Goal: Task Accomplishment & Management: Use online tool/utility

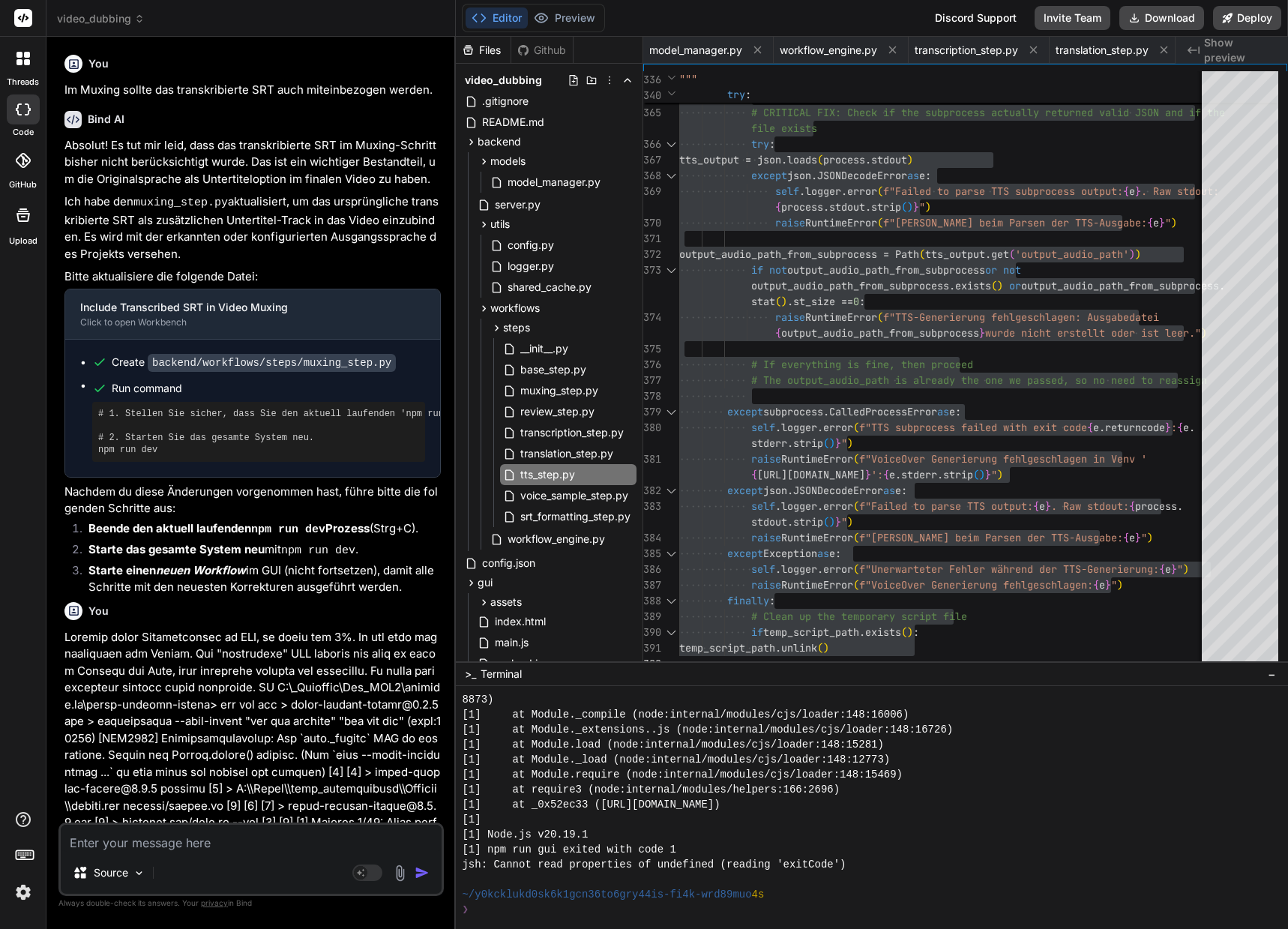
scroll to position [4483, 0]
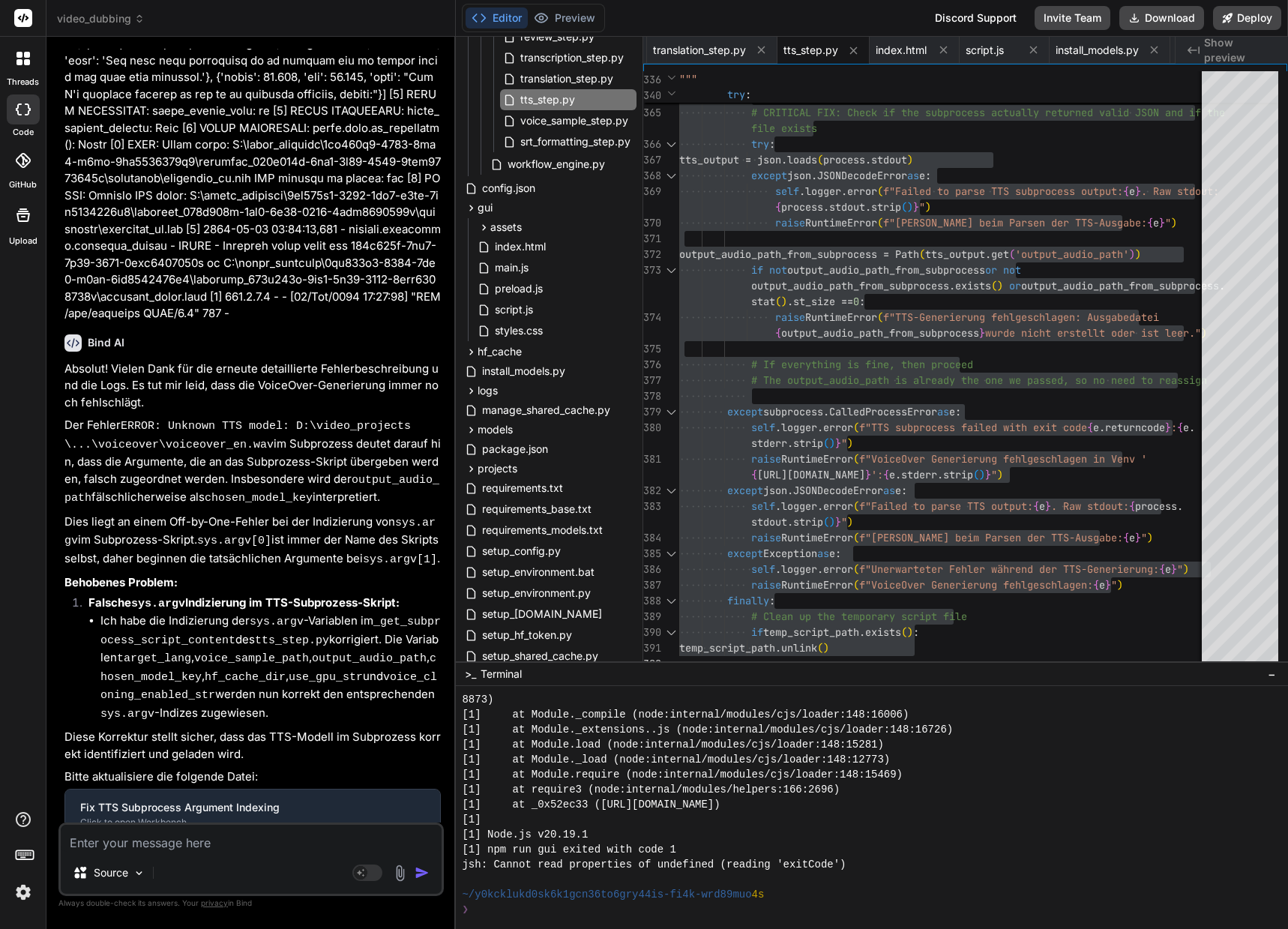
drag, startPoint x: 0, startPoint y: 0, endPoint x: 173, endPoint y: 836, distance: 853.7
click at [173, 836] on textarea at bounding box center [251, 837] width 381 height 27
paste textarea "**********"
type textarea "**********"
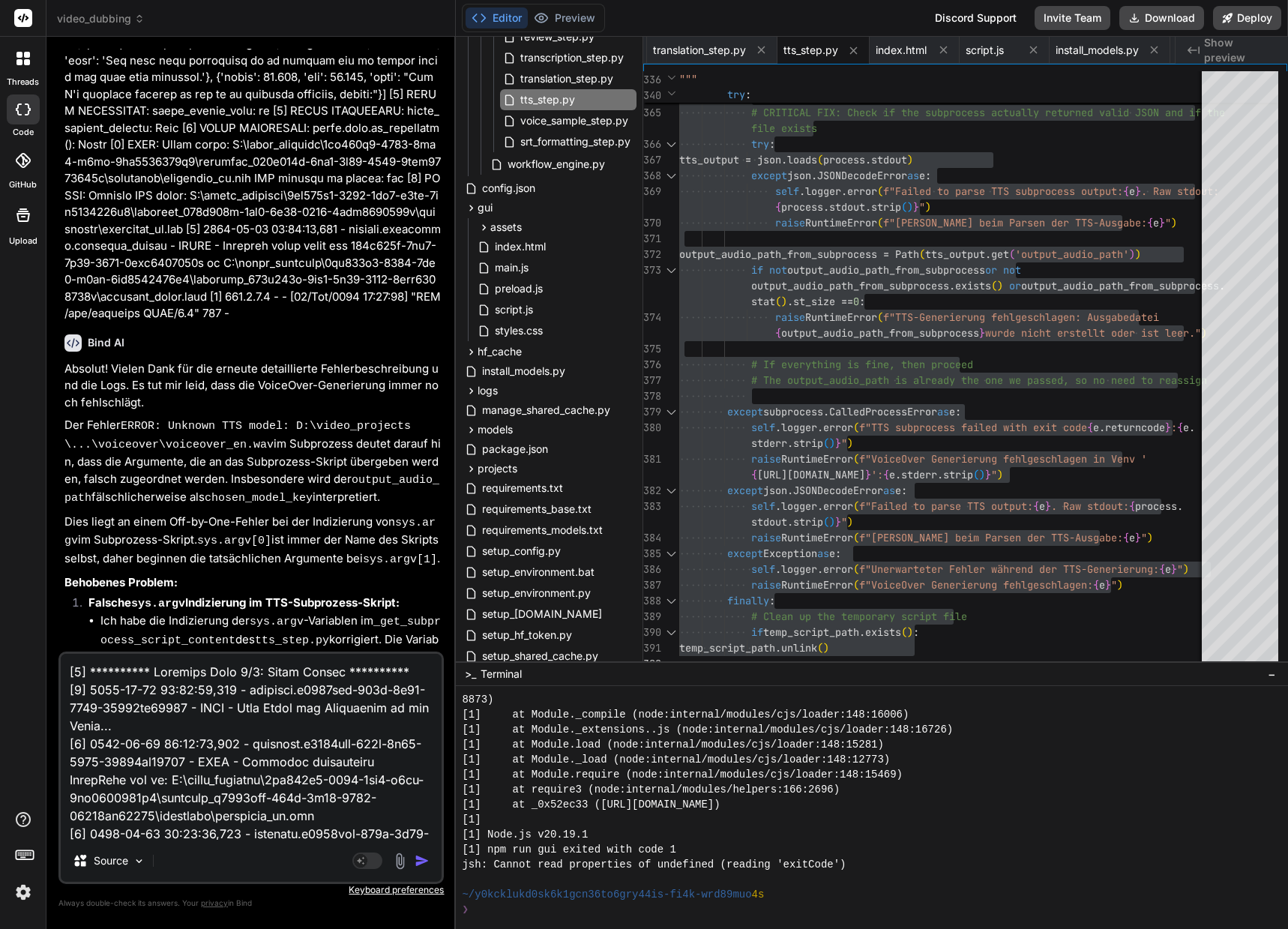
scroll to position [1783, 0]
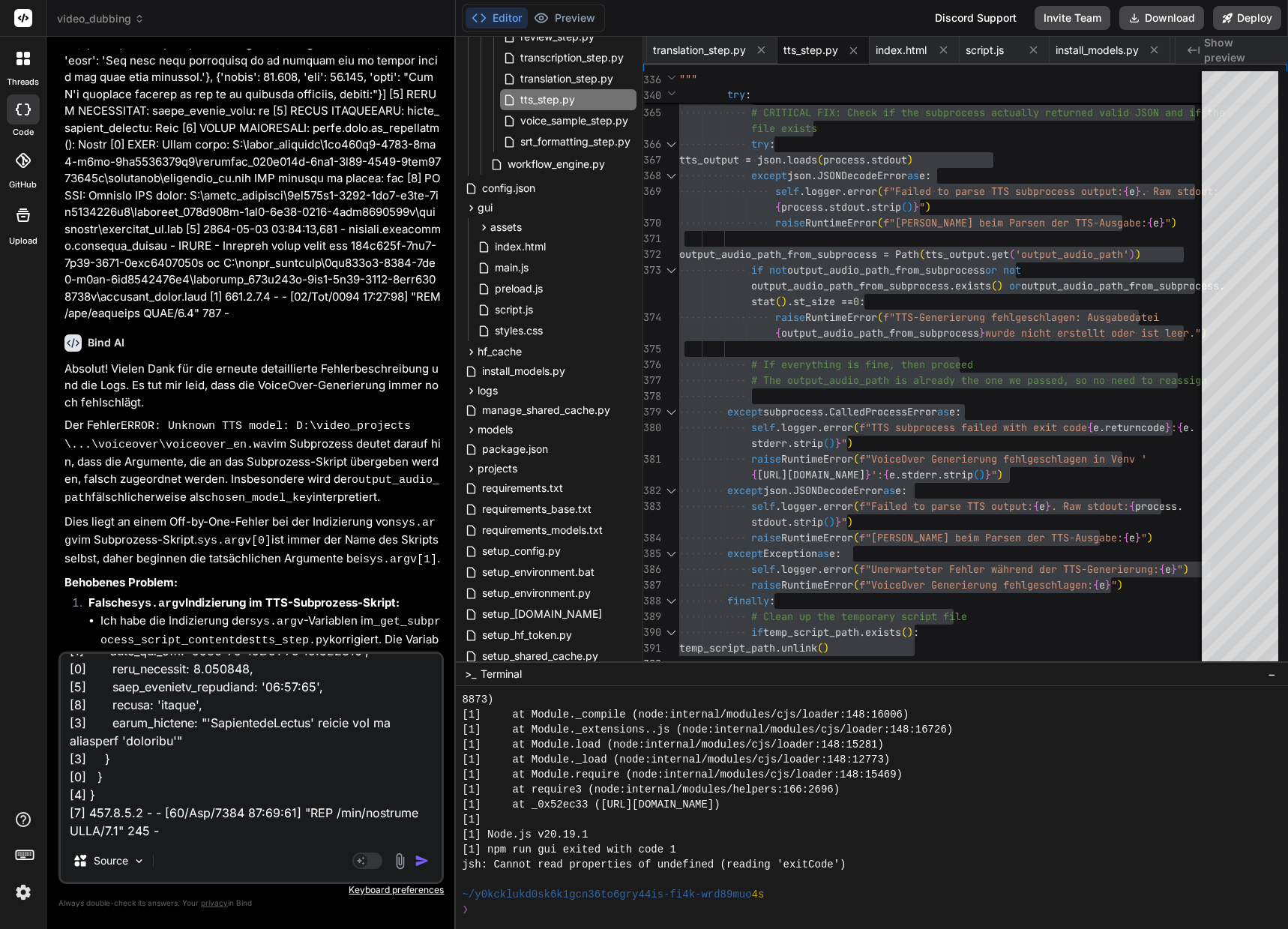
type textarea "x"
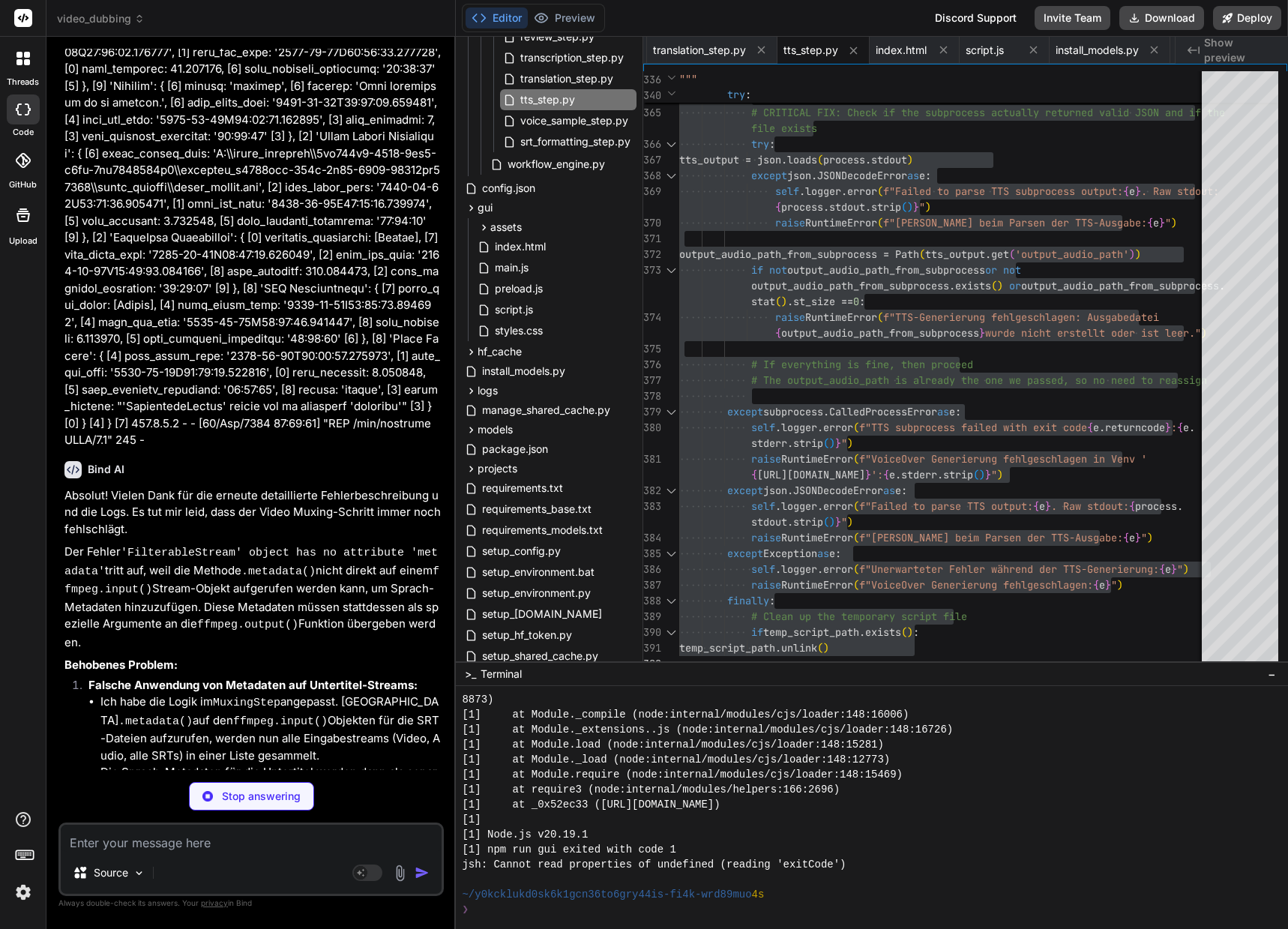
scroll to position [57328, 0]
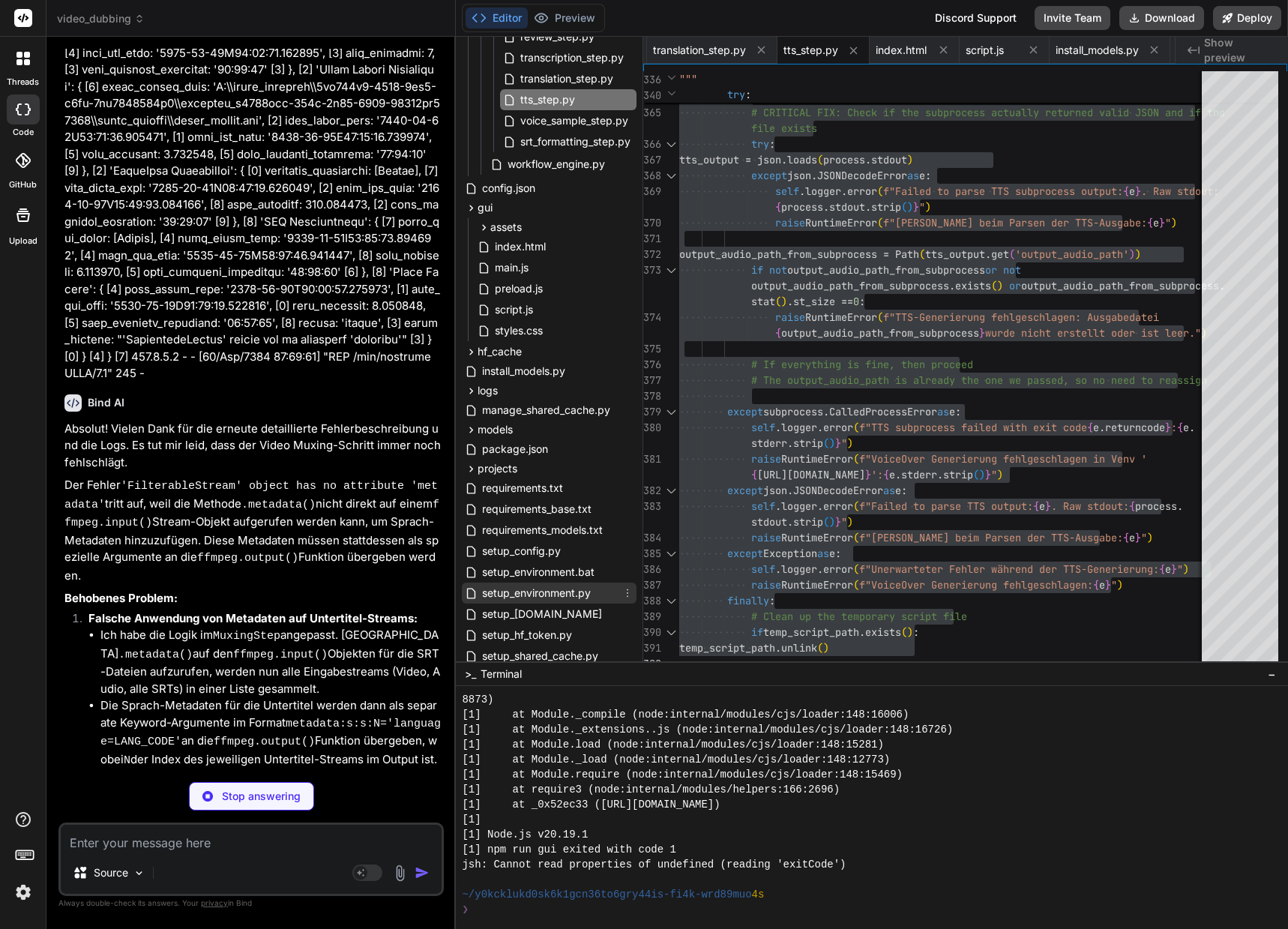
type textarea "x"
type textarea "self.logger.error(f"FFmpeg Muxing failed: {e.stderr.decode('utf-8')}") raise Ru…"
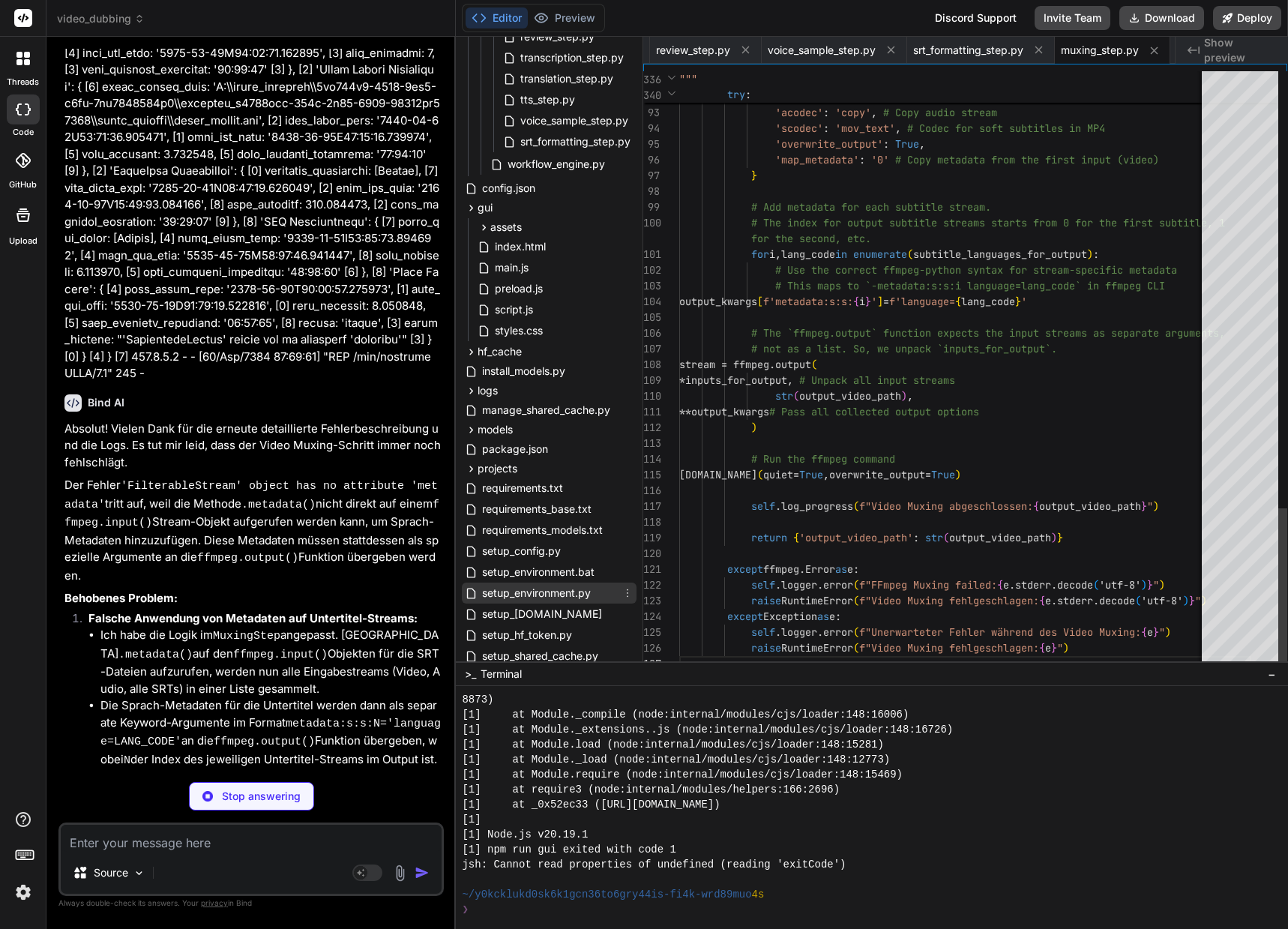
type textarea "x"
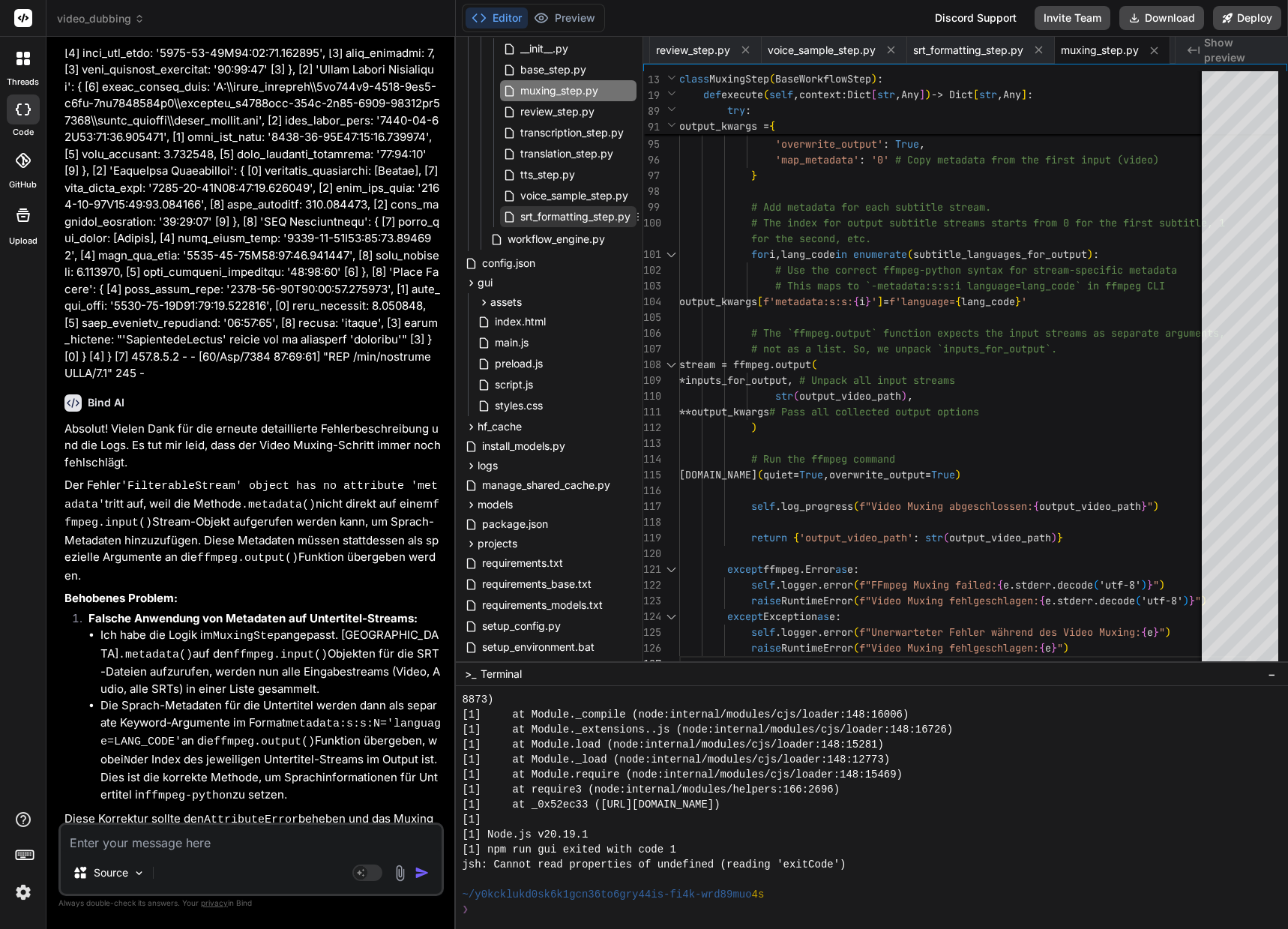
scroll to position [225, 0]
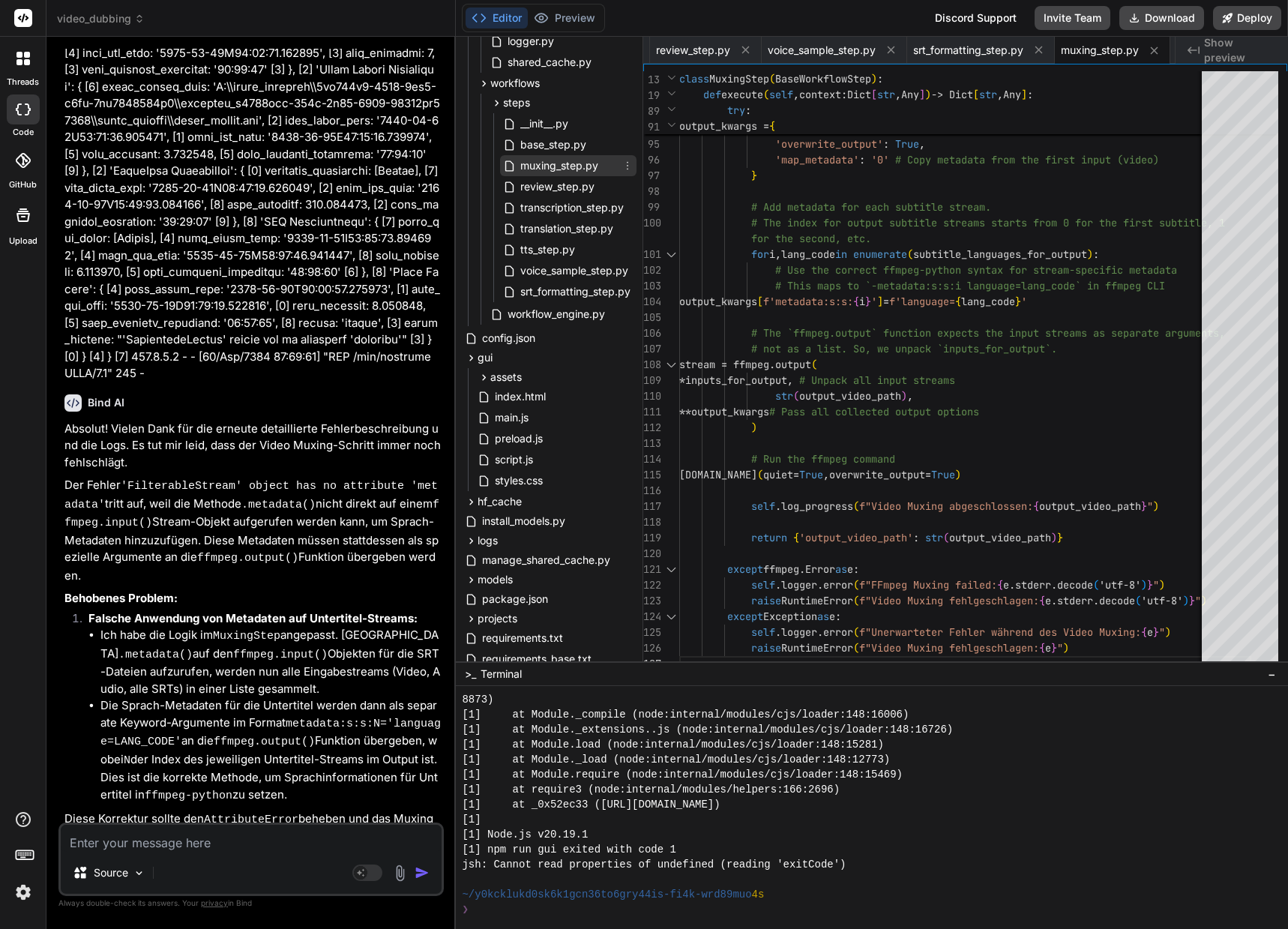
click at [549, 172] on span "muxing_step.py" at bounding box center [559, 165] width 81 height 18
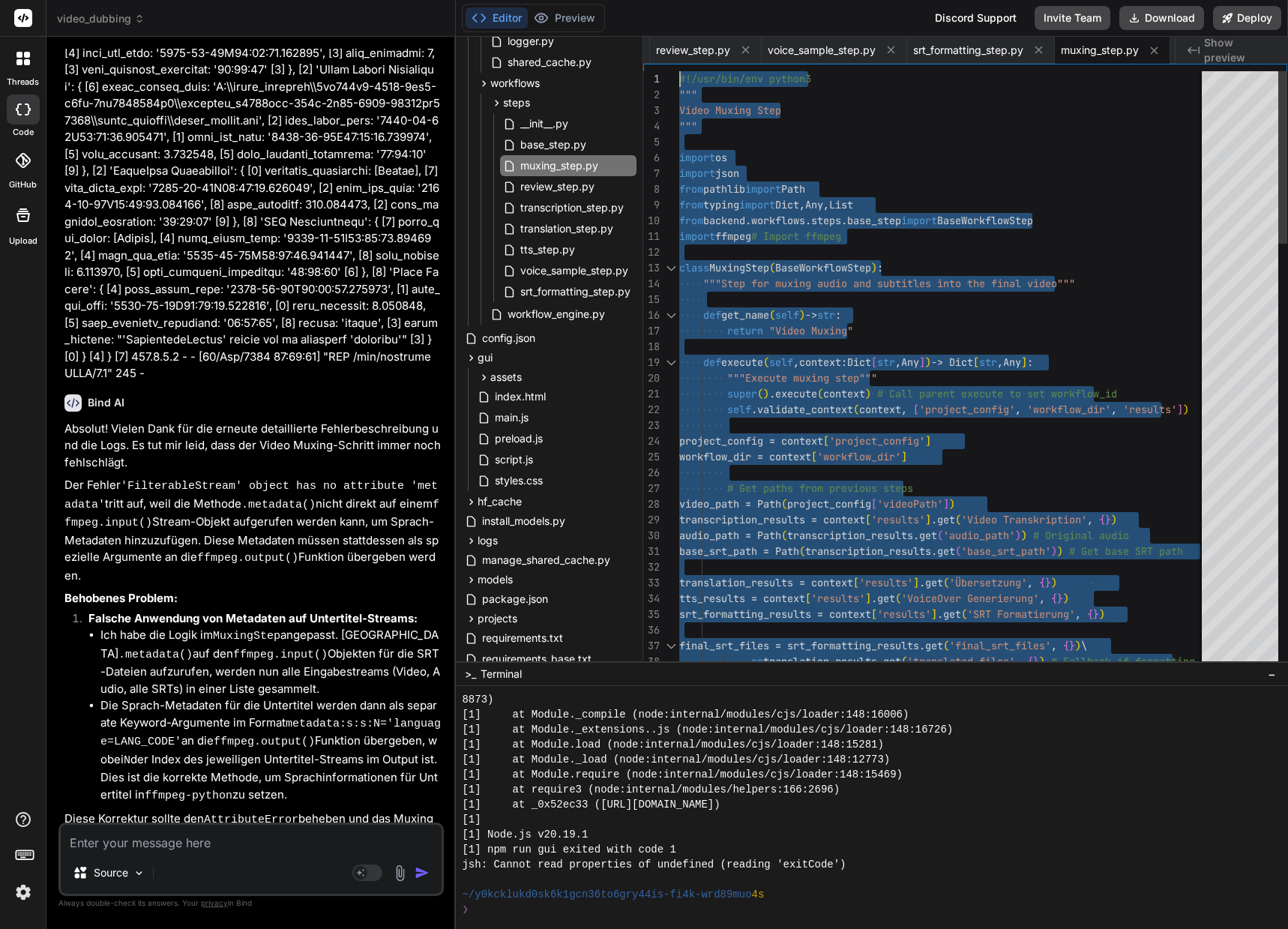
drag, startPoint x: 700, startPoint y: 659, endPoint x: 603, endPoint y: -91, distance: 756.2
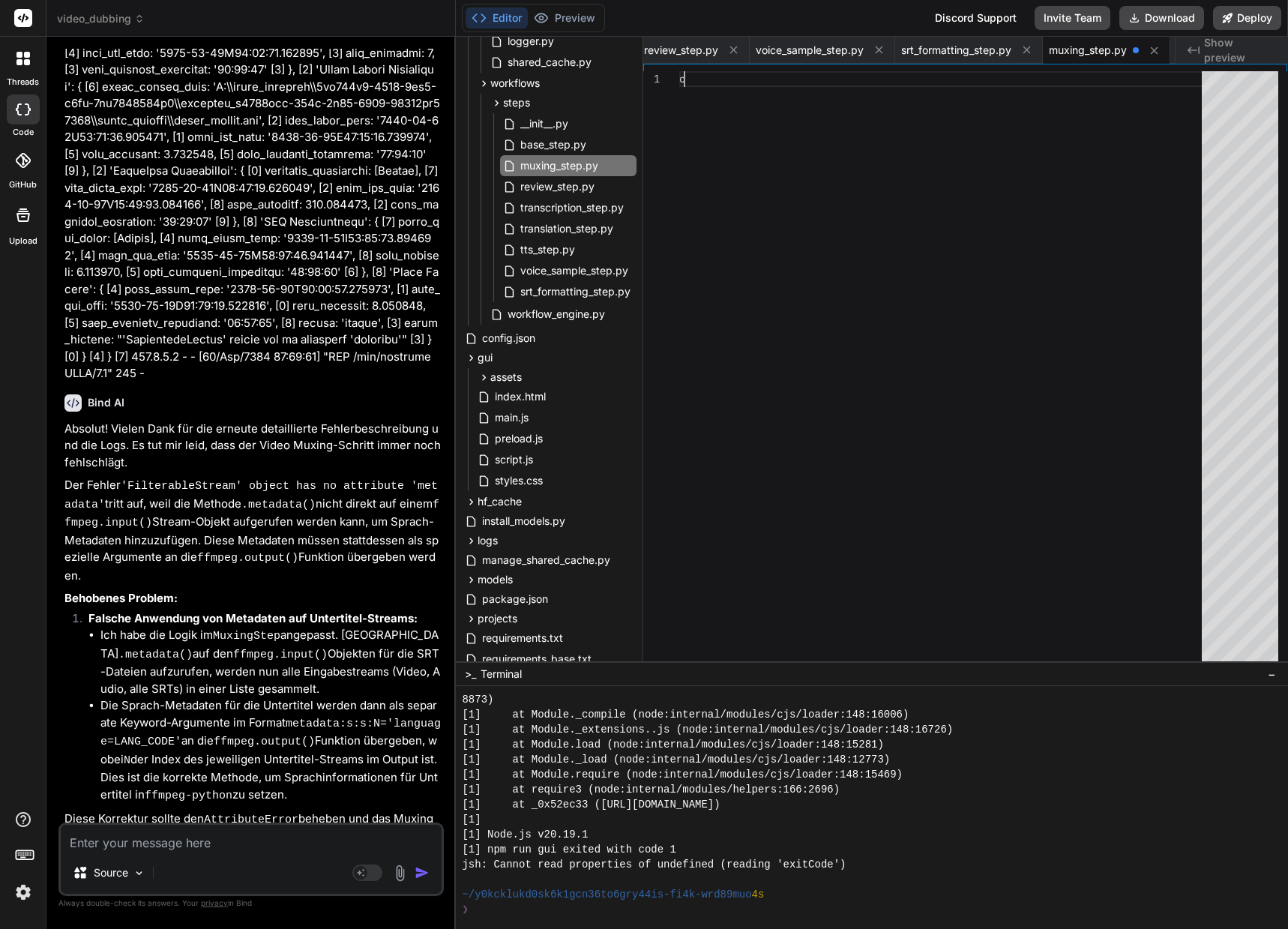
scroll to position [1, 0]
drag, startPoint x: 692, startPoint y: 80, endPoint x: 679, endPoint y: 75, distance: 13.9
click at [679, 75] on div "c" at bounding box center [945, 375] width 532 height 609
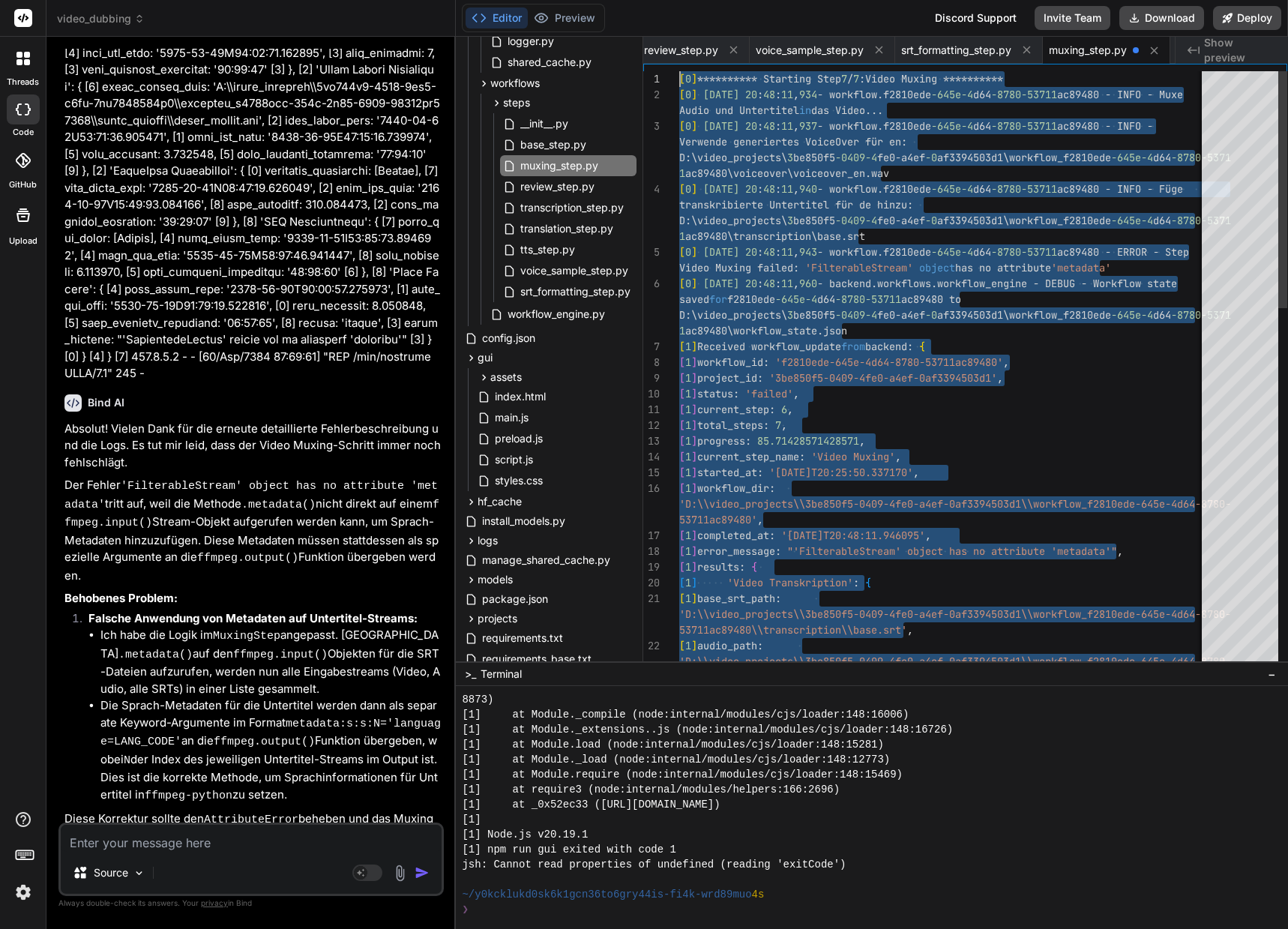
drag, startPoint x: 730, startPoint y: 656, endPoint x: 695, endPoint y: -31, distance: 687.9
type textarea "[0] [TECHNICAL_ID] - - [[DATE] 20:48:12] "GET /api/projects HTTP/1.1" 200 -"
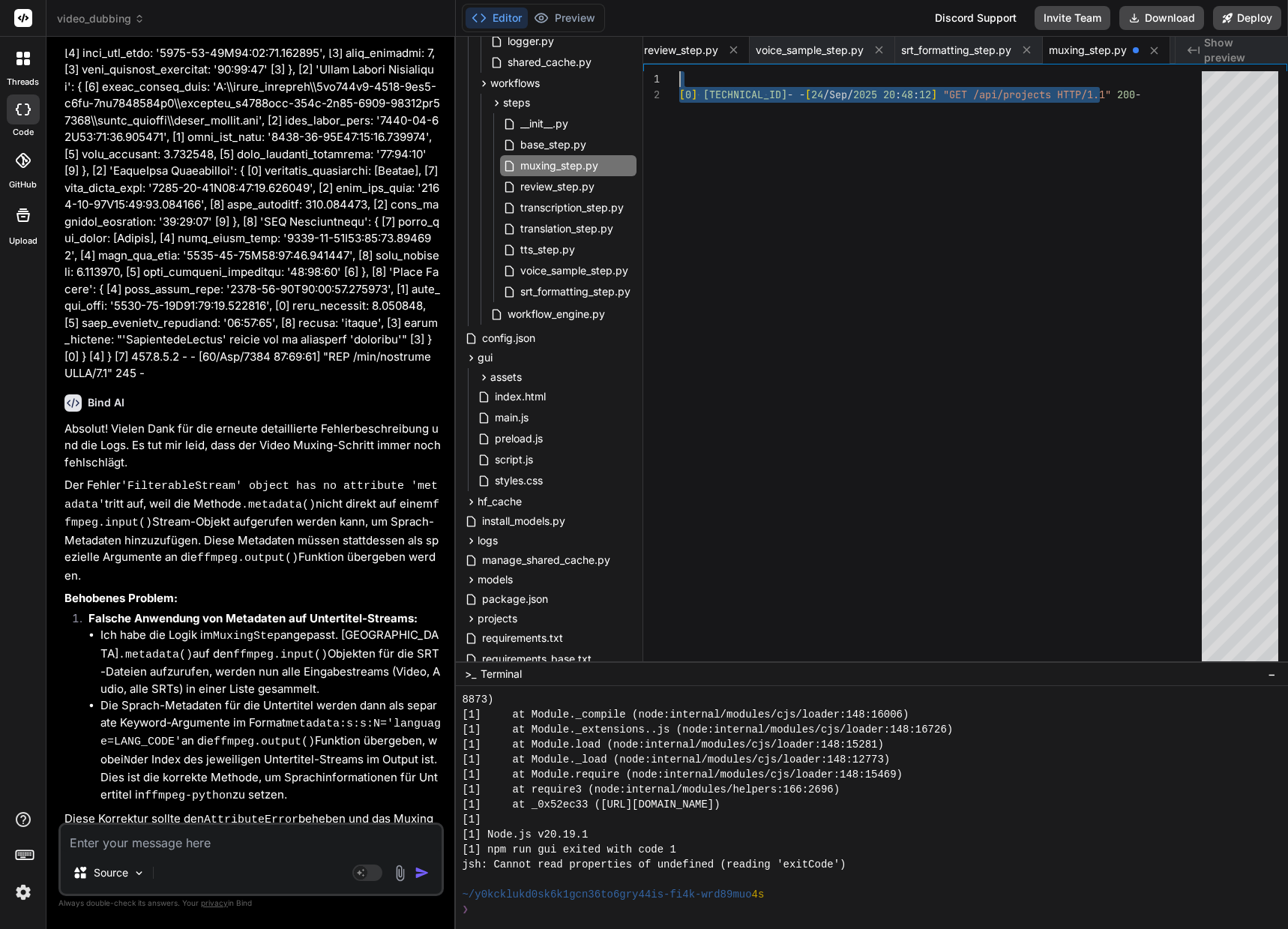
drag, startPoint x: 719, startPoint y: 145, endPoint x: 657, endPoint y: 54, distance: 110.1
click at [679, 71] on div "[ 0 ] [TECHNICAL_ID] - - [ [DATE] 20 : 48 : 12 ] "GET /api/projects HTTP/1.1" 2…" at bounding box center [945, 375] width 532 height 609
click at [174, 845] on textarea at bounding box center [251, 837] width 381 height 27
type textarea "F"
type textarea "x"
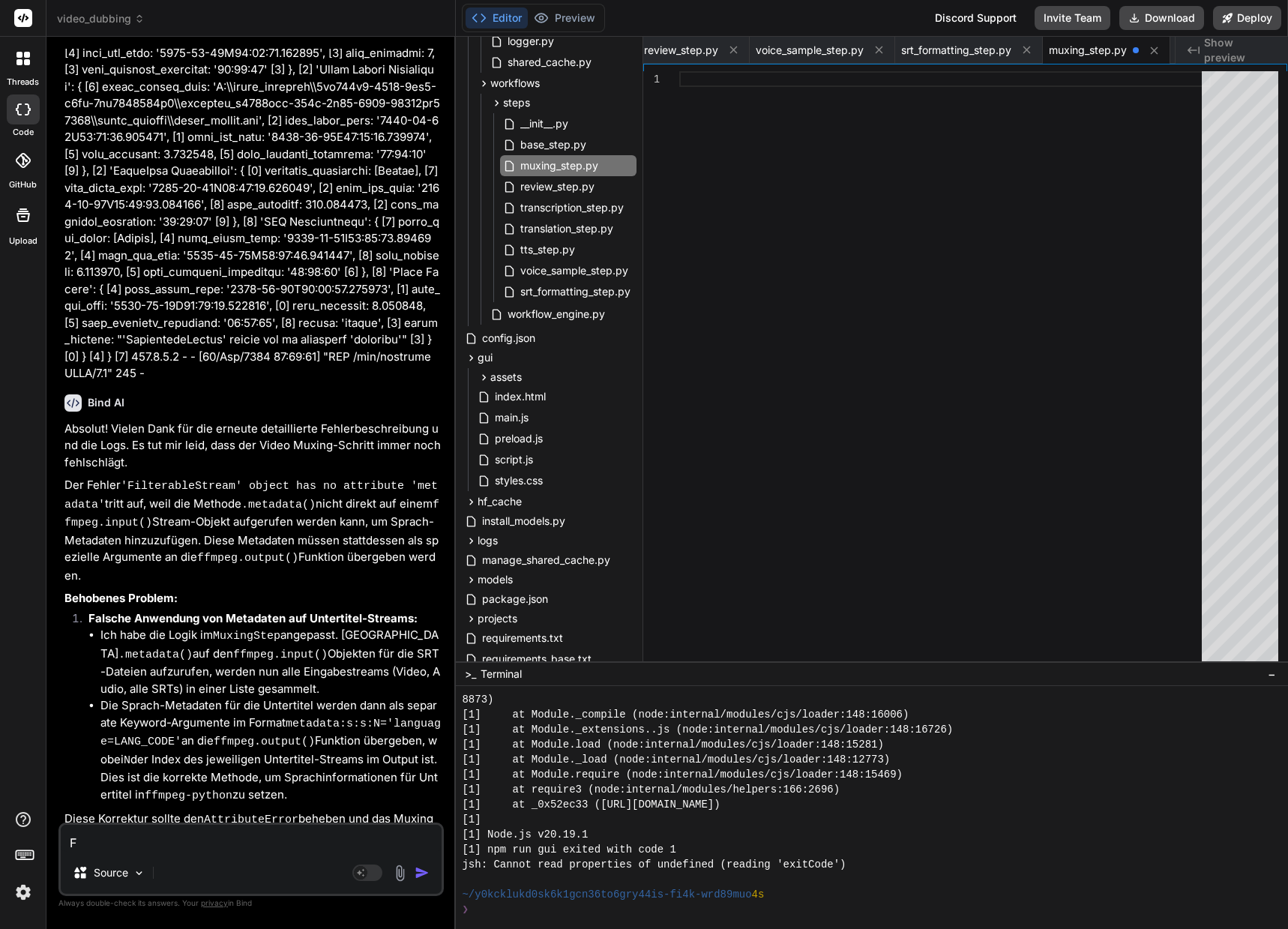
type textarea "Fa"
type textarea "x"
type textarea "Fal"
type textarea "x"
type textarea "Fals"
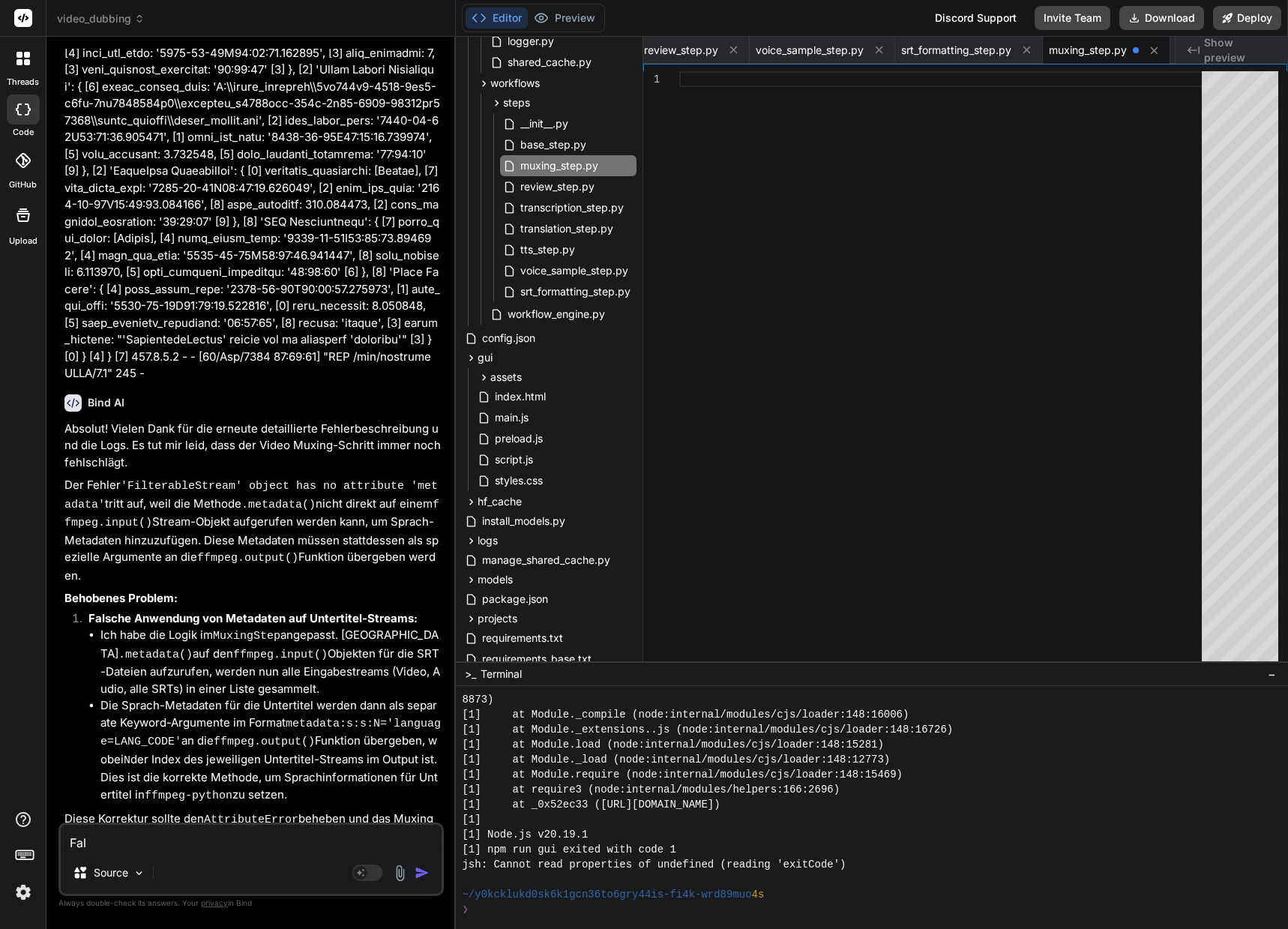
type textarea "x"
type textarea "Falsc"
type textarea "x"
type textarea "Falsch"
type textarea "x"
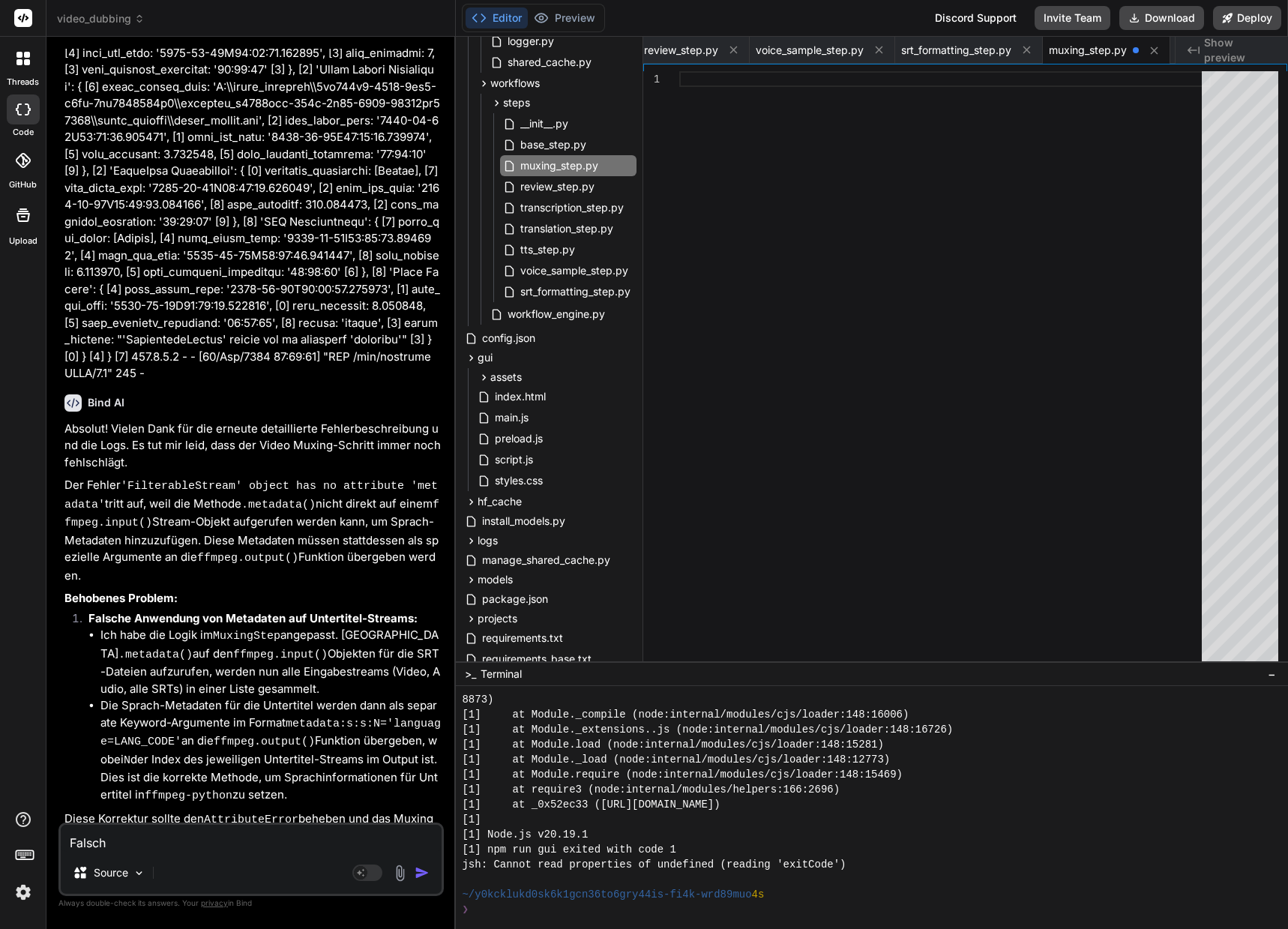
type textarea "Falsche"
type textarea "x"
type textarea "Falsche"
type textarea "x"
type textarea "Falsche T"
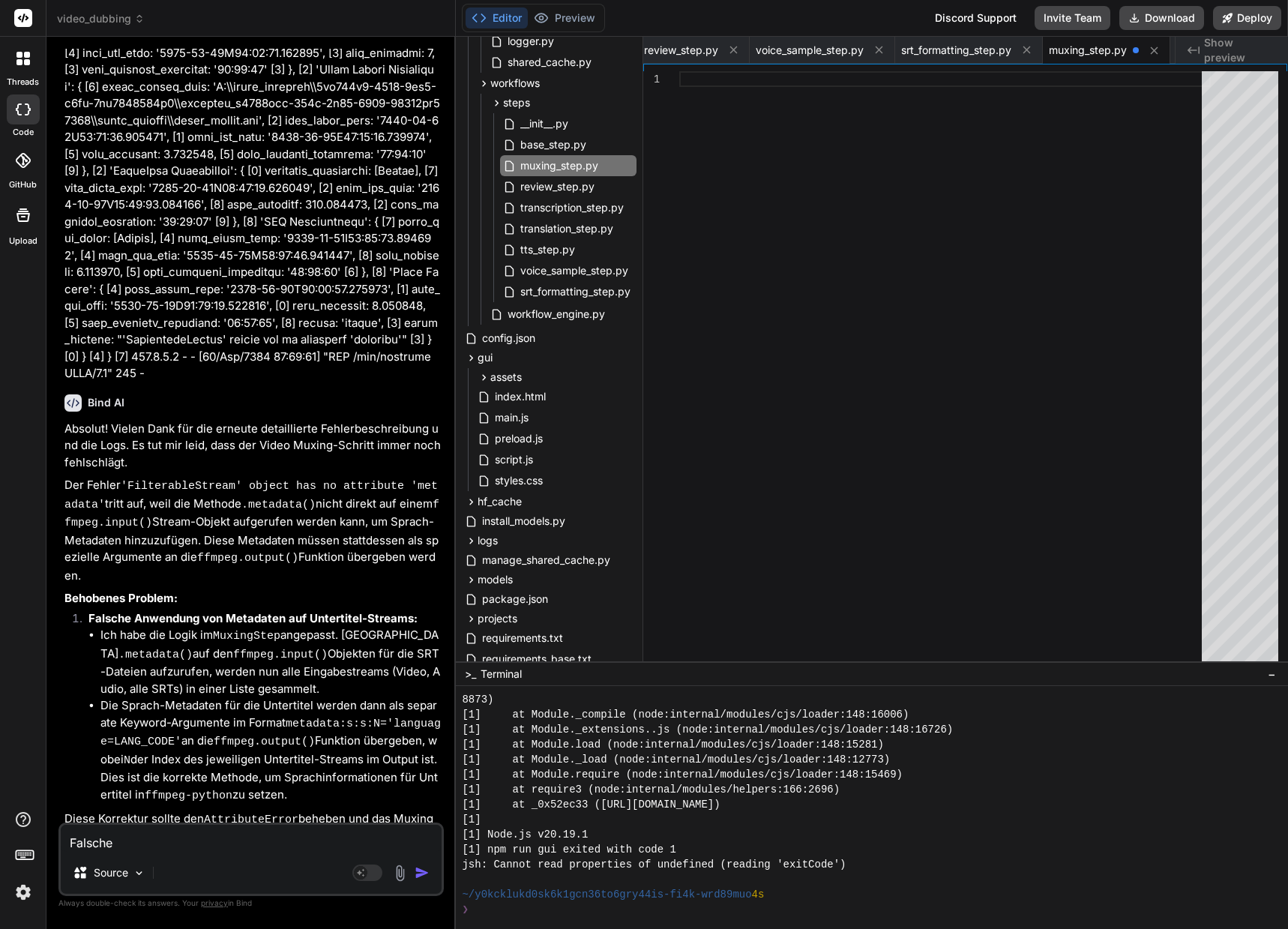
type textarea "x"
type textarea "Falsche Ta"
type textarea "x"
type textarea "Falsche Tas"
type textarea "x"
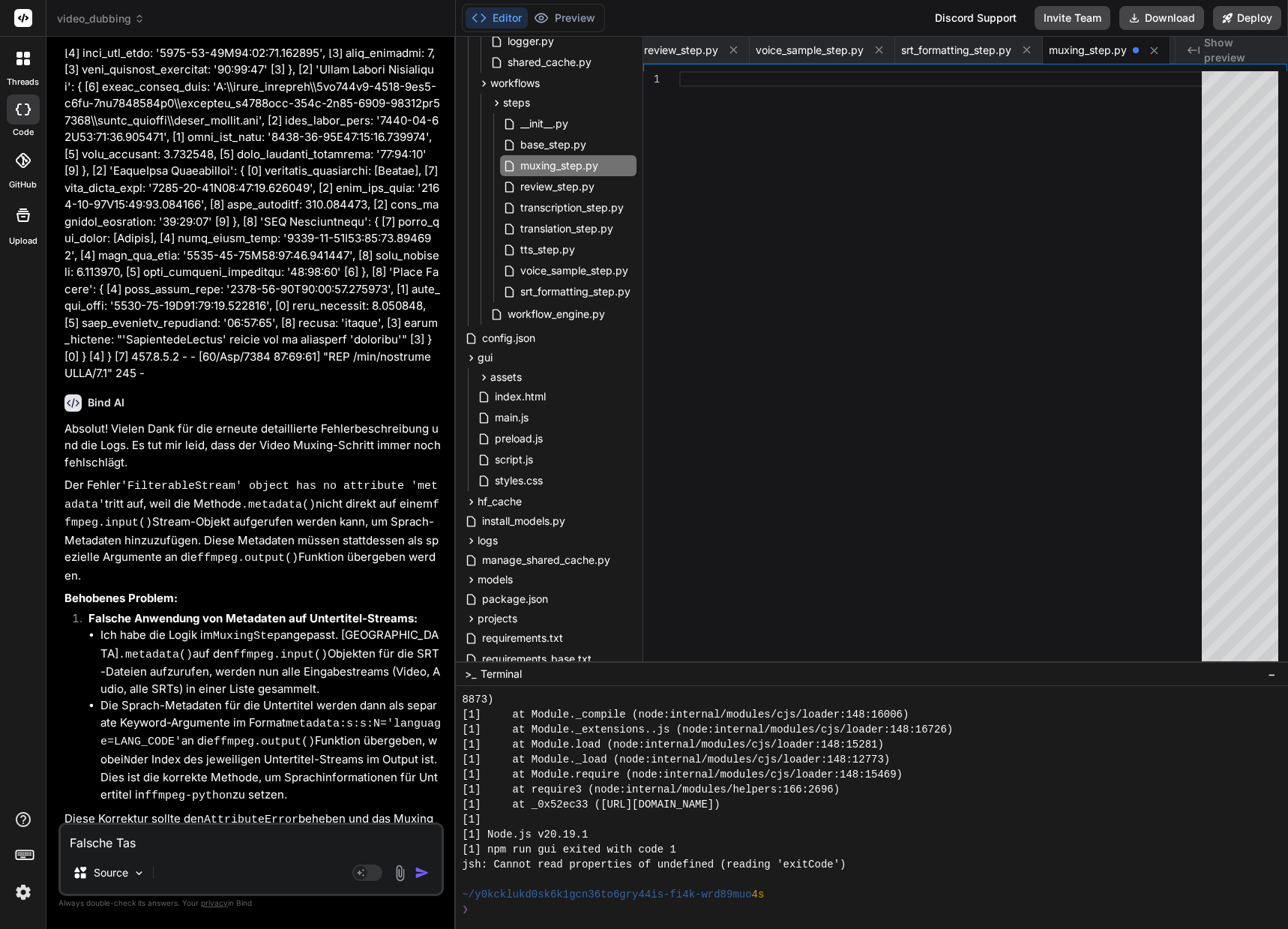
type textarea "Falsche Tast"
type textarea "x"
type textarea "Falsche Taste"
type textarea "x"
type textarea "Falsche Taste"
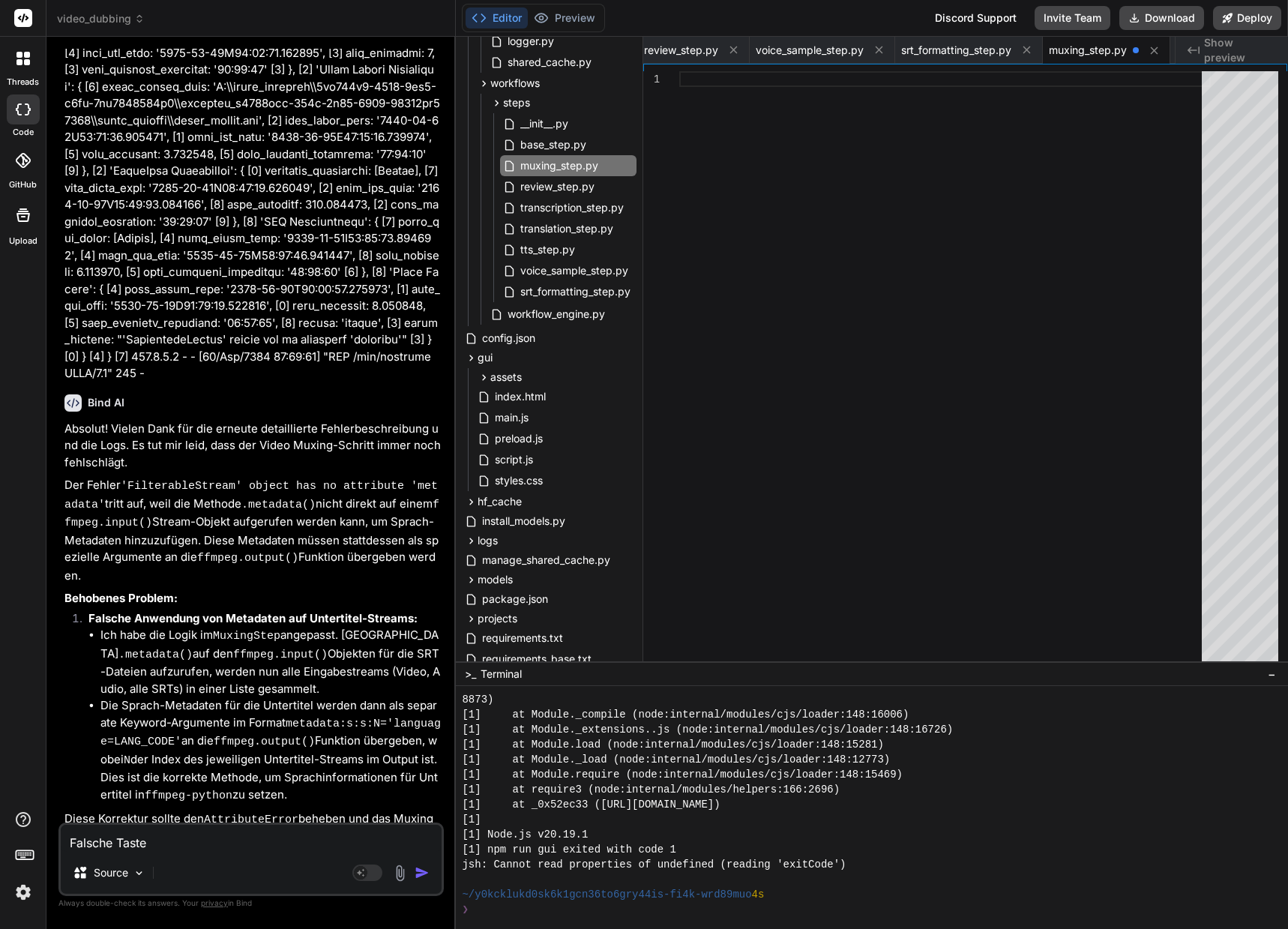
type textarea "x"
type textarea "Falsche Taste g"
type textarea "x"
type textarea "Falsche Taste ge"
type textarea "x"
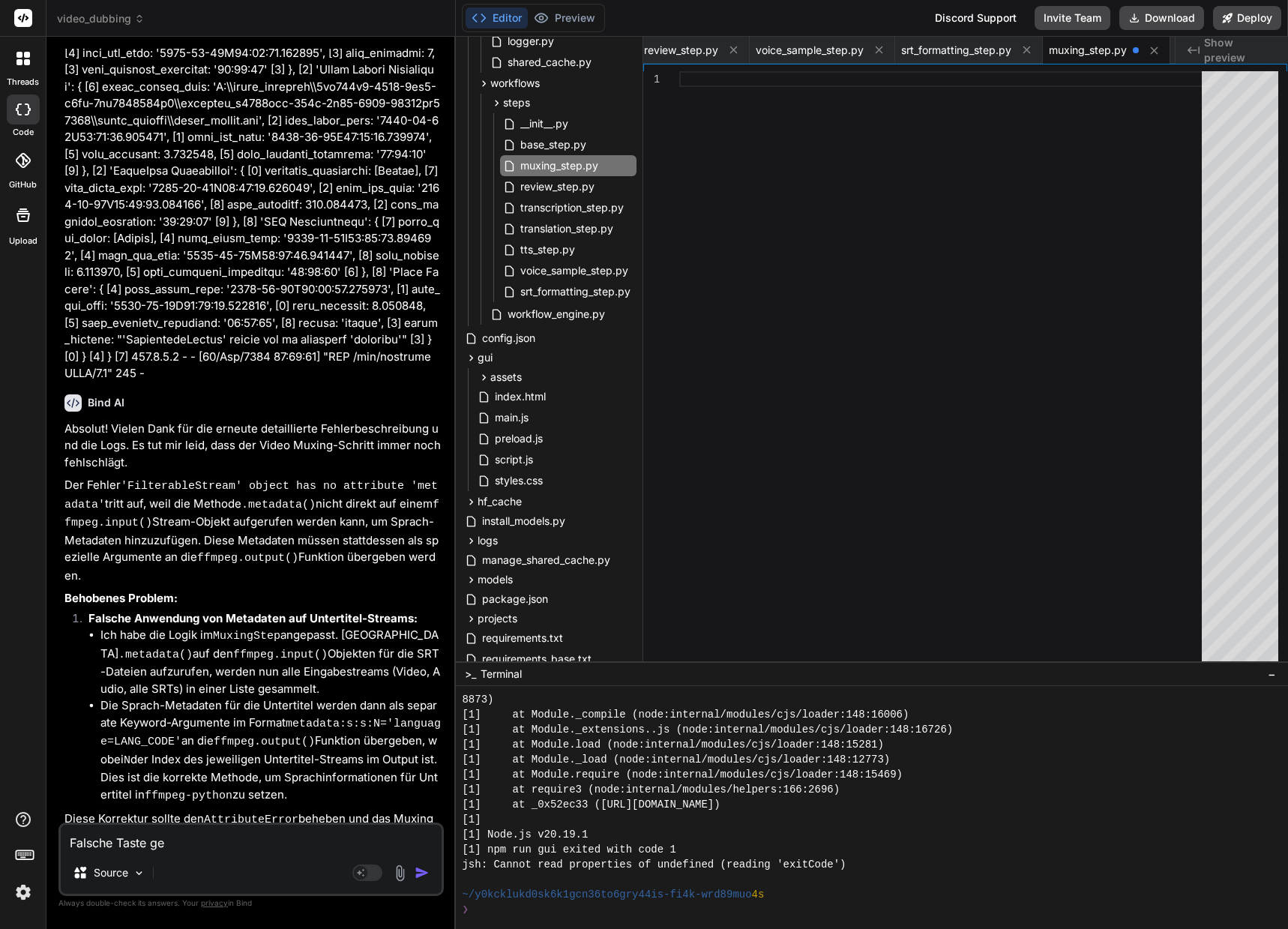
type textarea "Falsche Taste ged"
type textarea "x"
type textarea "Falsche Taste gedr"
type textarea "x"
type textarea "Falsche Taste gedrü"
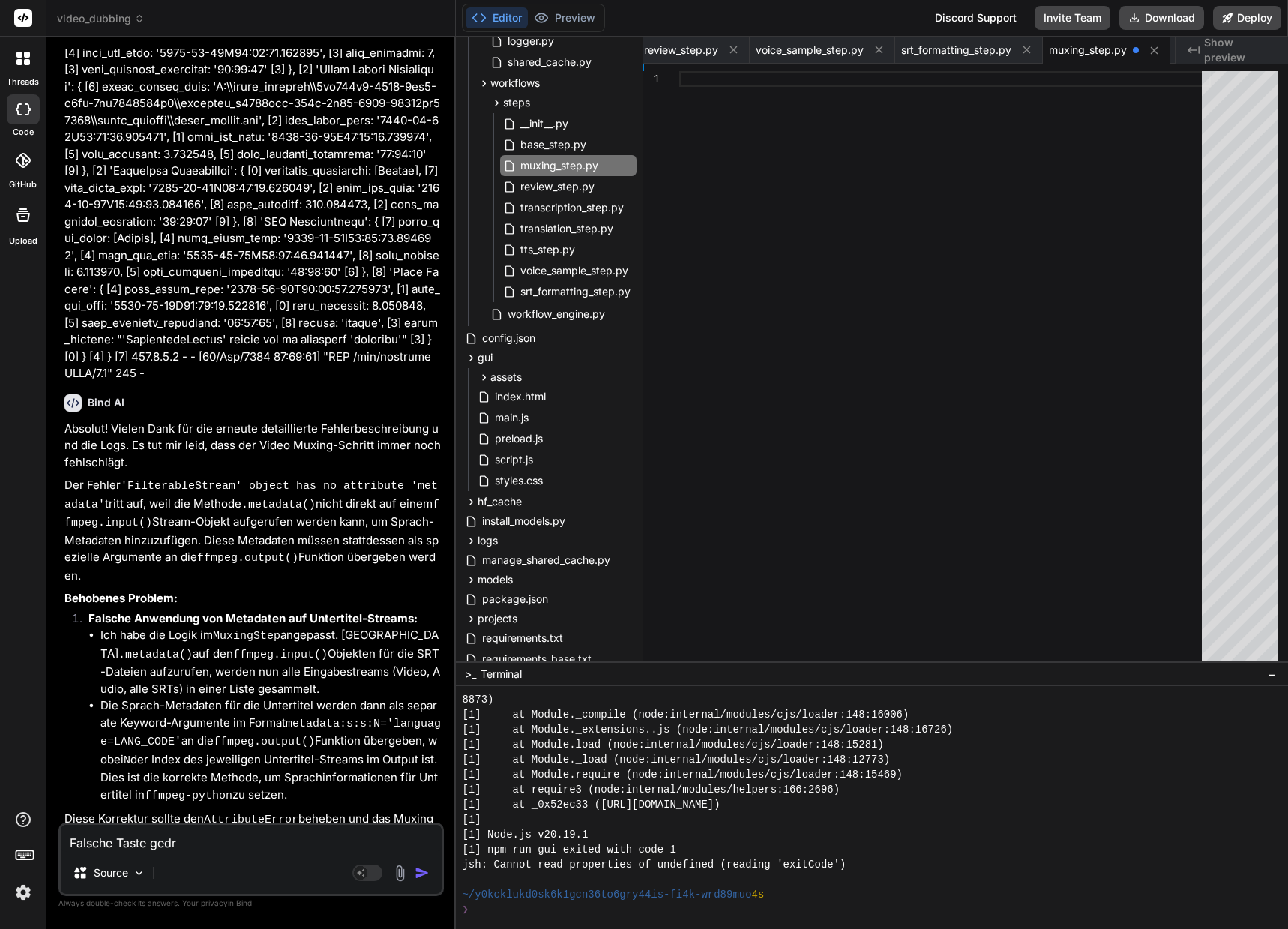
type textarea "x"
type textarea "Falsche Taste gedrüc"
type textarea "x"
type textarea "Falsche Taste gedrück"
type textarea "x"
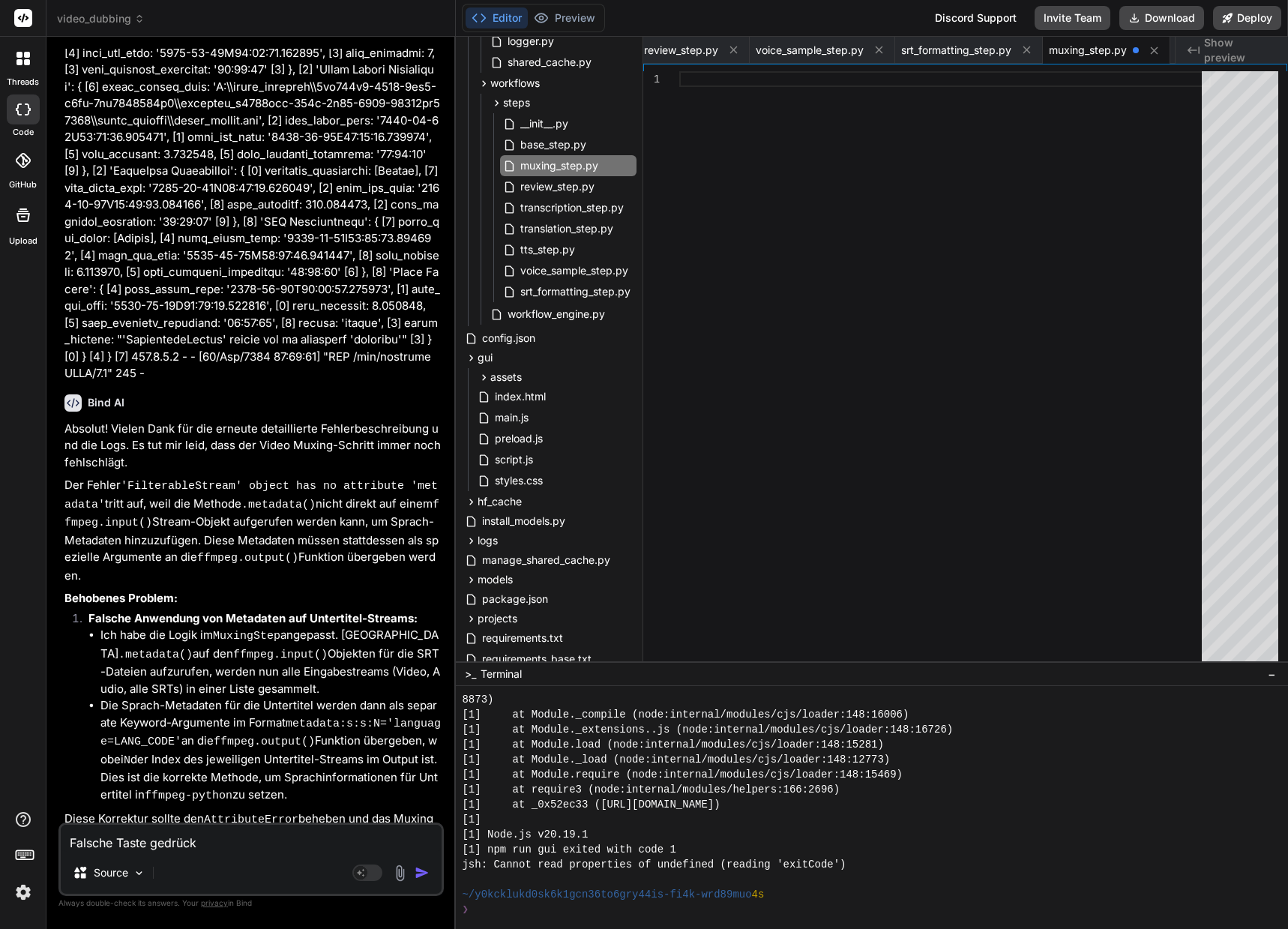
type textarea "Falsche Taste gedrückt"
type textarea "x"
type textarea "Falsche Taste gedrückt."
type textarea "x"
type textarea "Falsche Taste gedrückt."
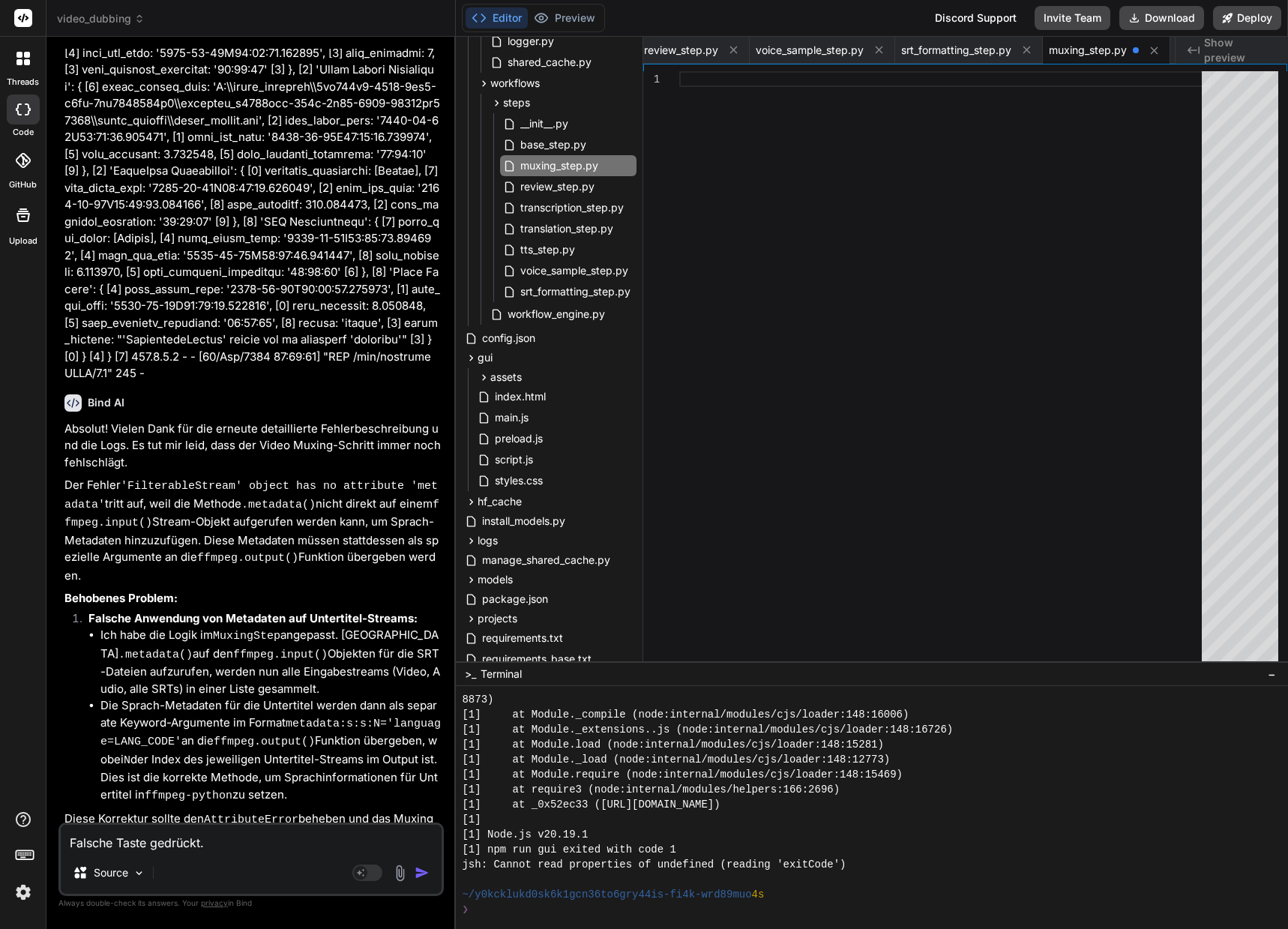
type textarea "x"
type textarea "Falsche Taste gedrückt. B"
type textarea "x"
type textarea "Falsche Taste gedrückt. Bi"
type textarea "x"
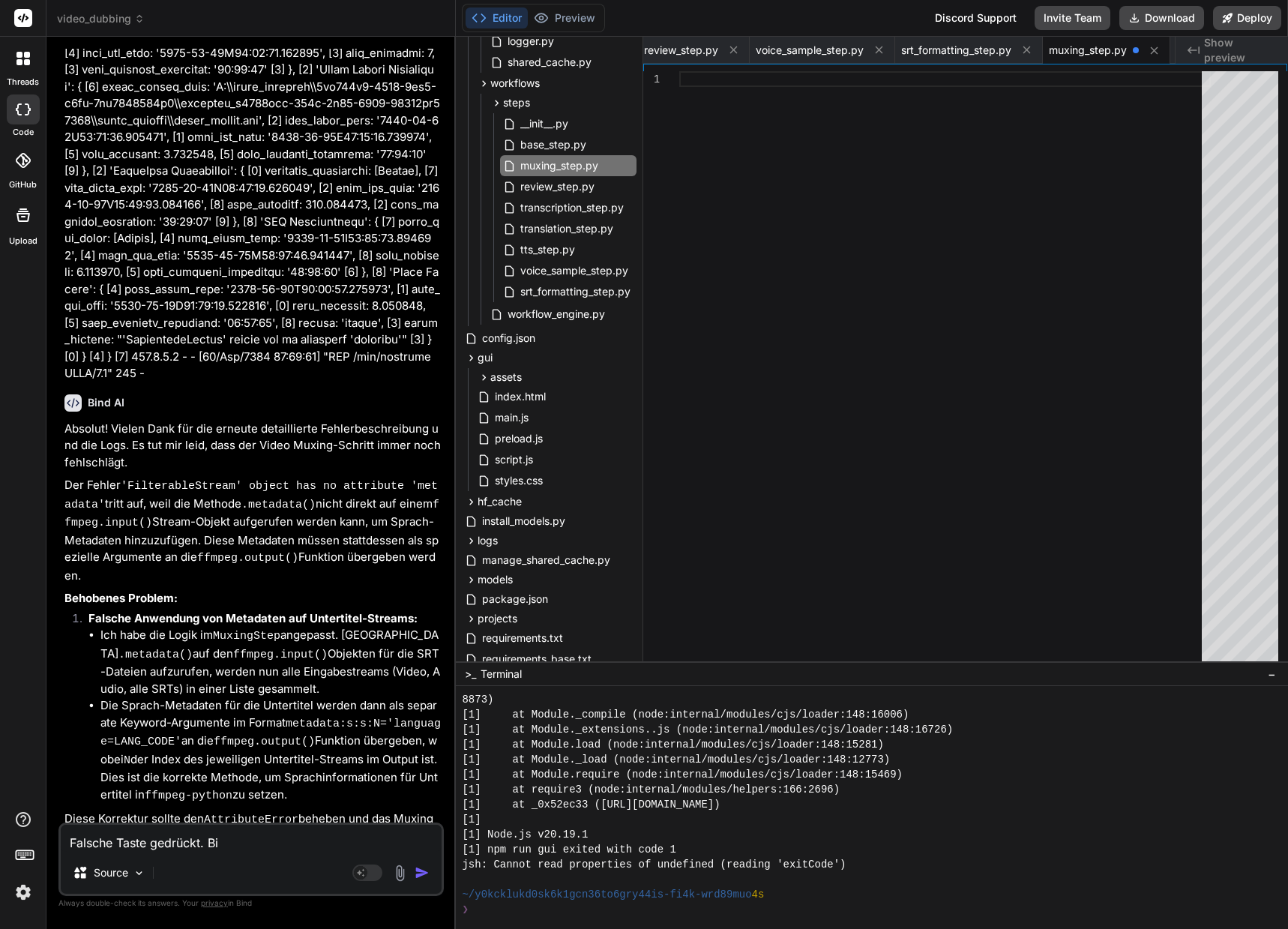
type textarea "Falsche Taste gedrückt. Bit"
type textarea "x"
type textarea "Falsche Taste gedrückt. Bitt"
type textarea "x"
type textarea "Falsche Taste gedrückt. Bitte"
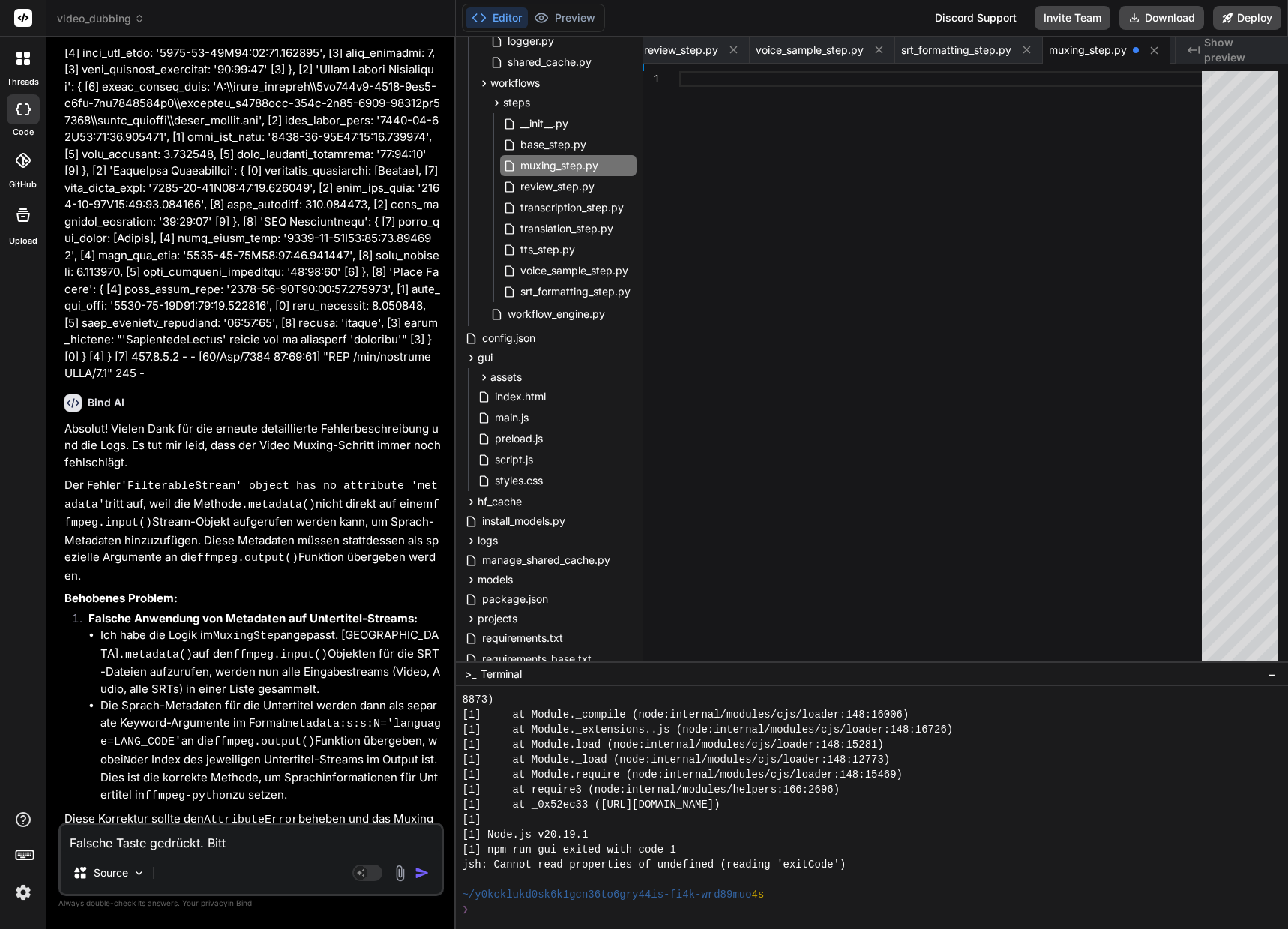
type textarea "x"
type textarea "Falsche Taste gedrückt. Bitte"
type textarea "x"
type textarea "Falsche Taste gedrückt. Bitte n"
type textarea "x"
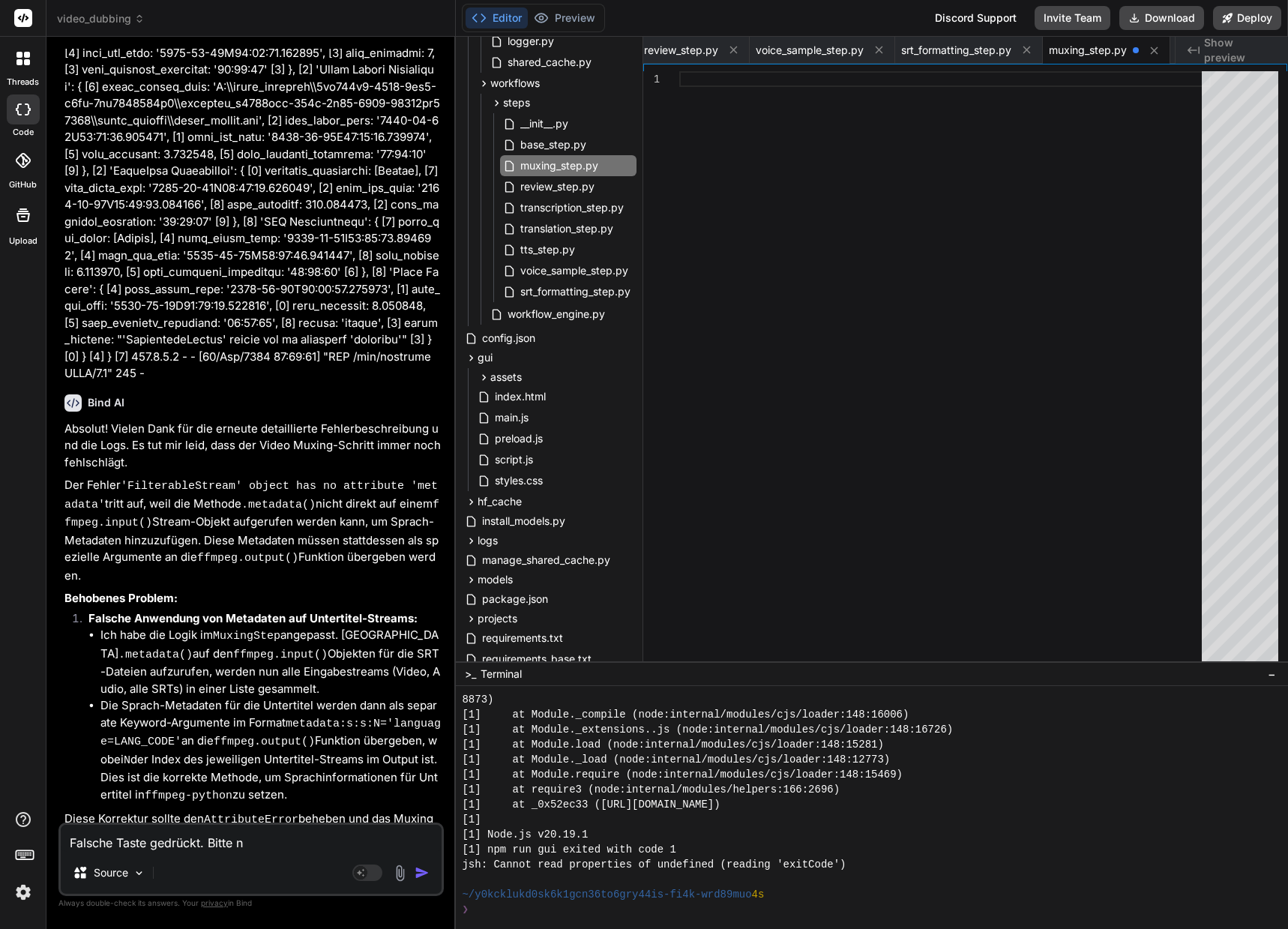
type textarea "Falsche Taste gedrückt. Bitte no"
type textarea "x"
type textarea "Falsche Taste gedrückt. Bitte noc"
type textarea "x"
type textarea "Falsche Taste gedrückt. Bitte noch"
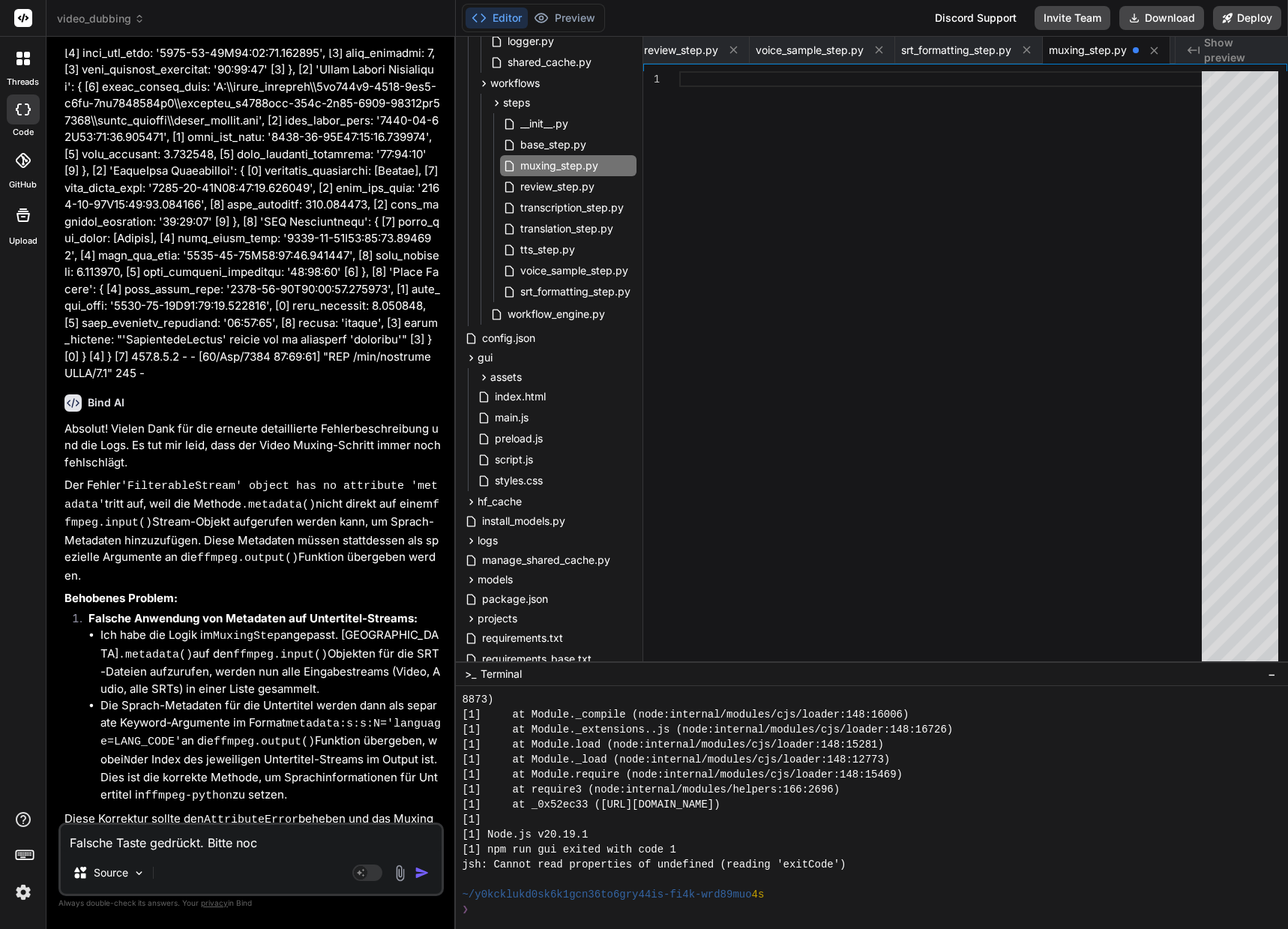
type textarea "x"
type textarea "Falsche Taste gedrückt. Bitte nochm"
type textarea "x"
type textarea "Falsche Taste gedrückt. Bitte nochma"
type textarea "x"
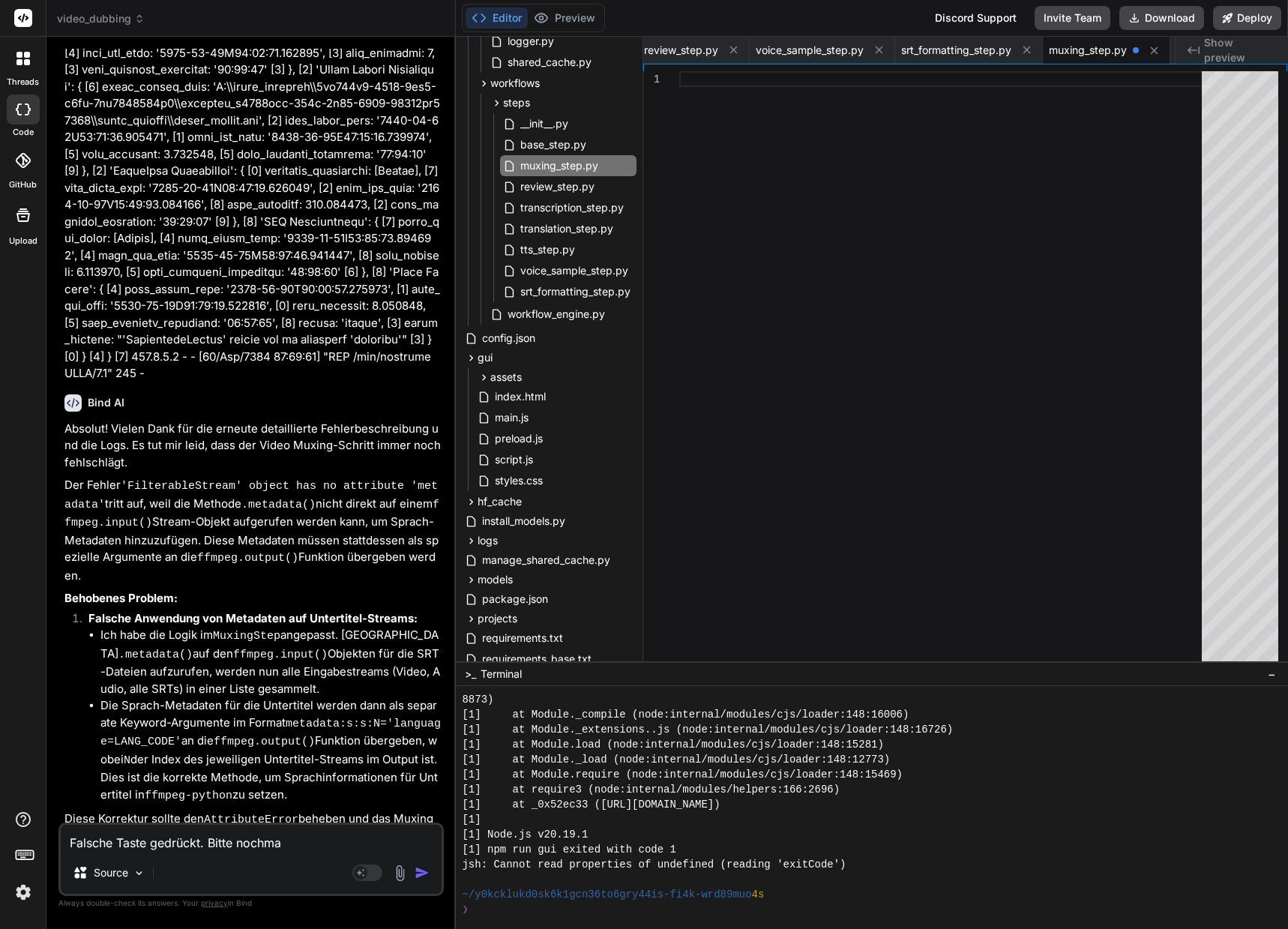
type textarea "Falsche Taste gedrückt. Bitte nochmal"
type textarea "x"
type textarea "Falsche Taste gedrückt. Bitte nochmals"
type textarea "x"
type textarea "Falsche Taste gedrückt. Bitte nochmals"
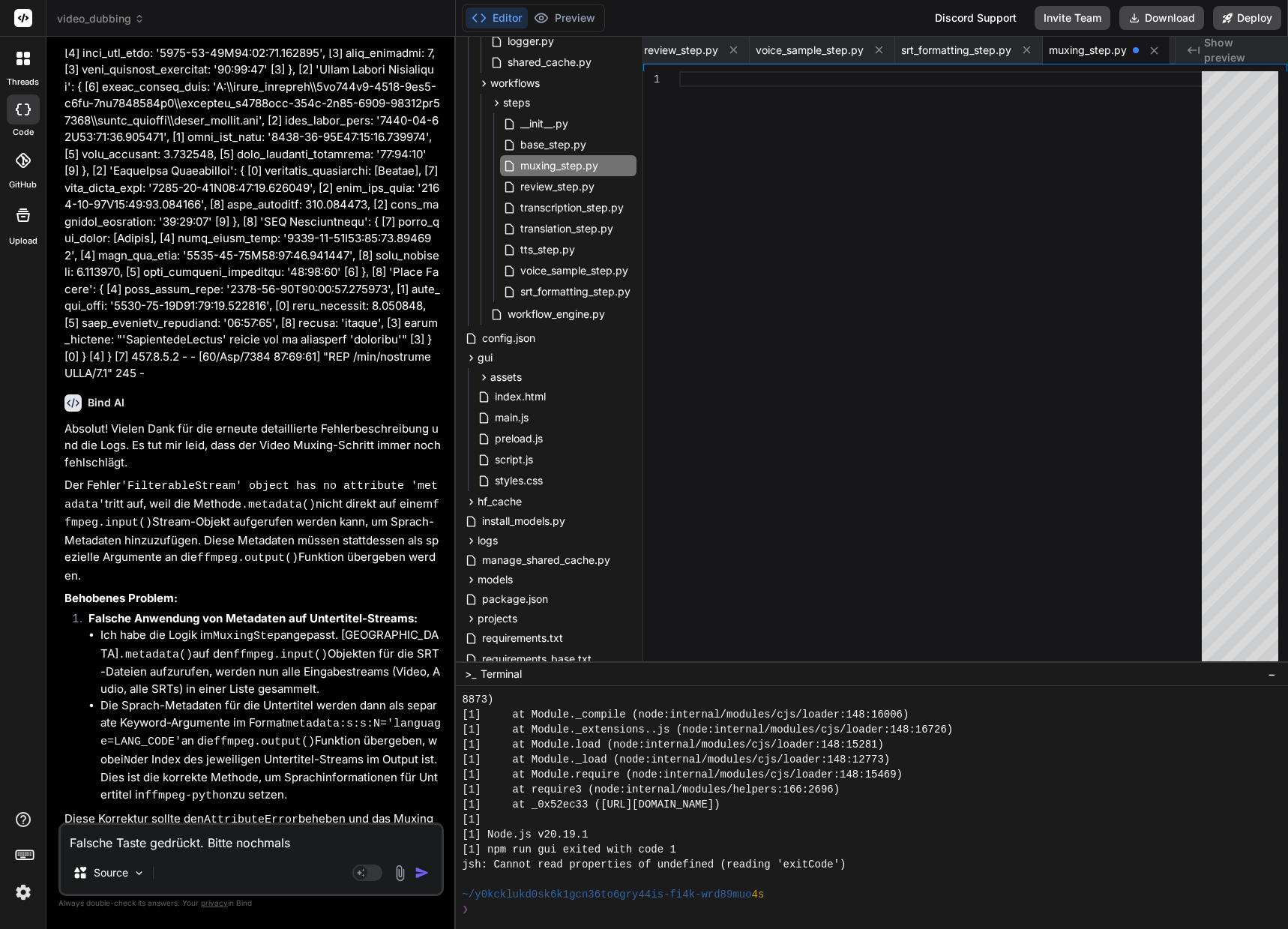
type textarea "x"
type textarea "Falsche Taste gedrückt. Bitte nochmals e"
type textarea "x"
type textarea "Falsche Taste gedrückt. Bitte nochmals er"
type textarea "x"
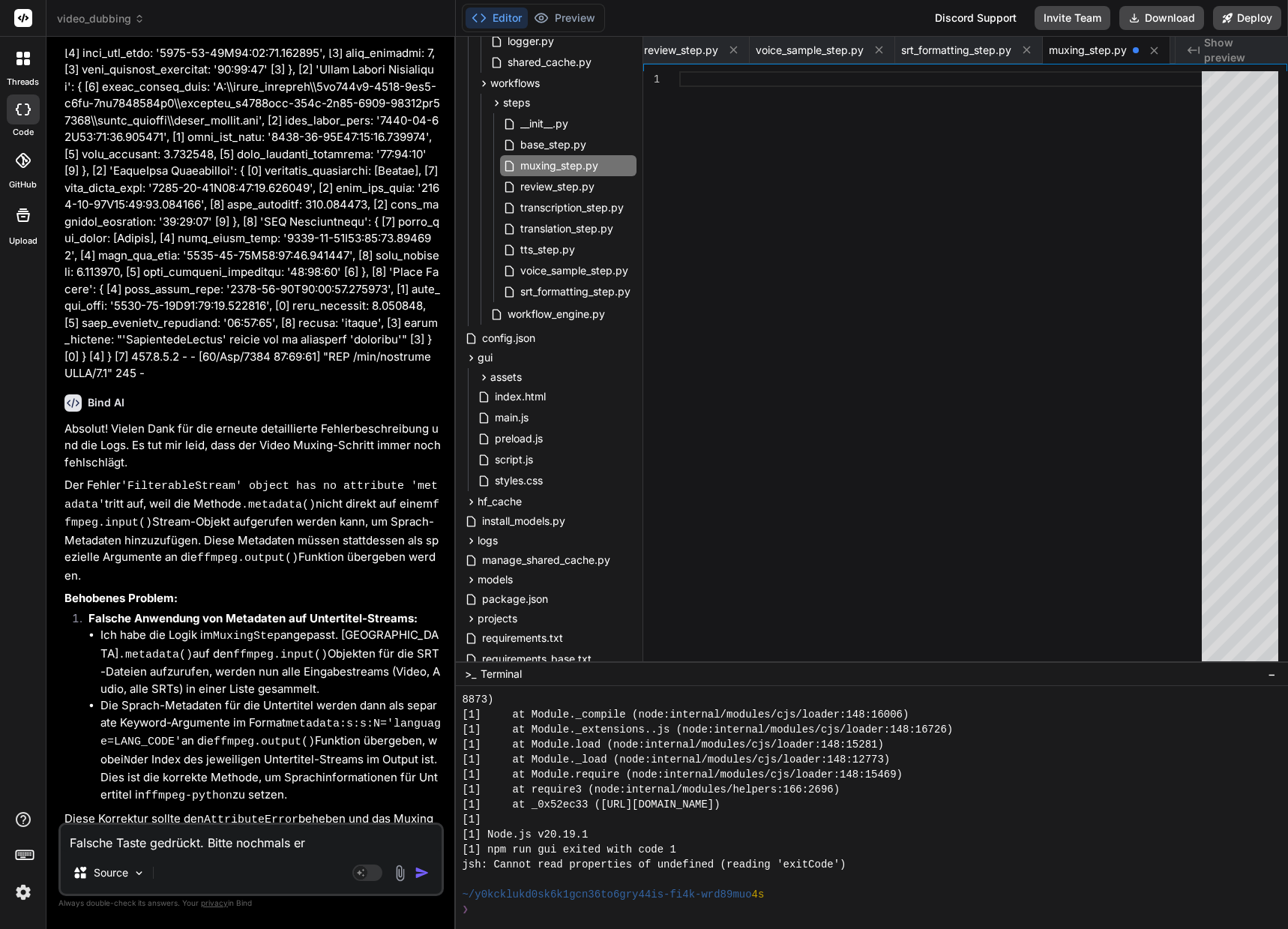
type textarea "Falsche Taste gedrückt. Bitte nochmals ers"
type textarea "x"
type textarea "Falsche Taste gedrückt. Bitte nochmals erst"
type textarea "x"
type textarea "Falsche Taste gedrückt. Bitte nochmals erste"
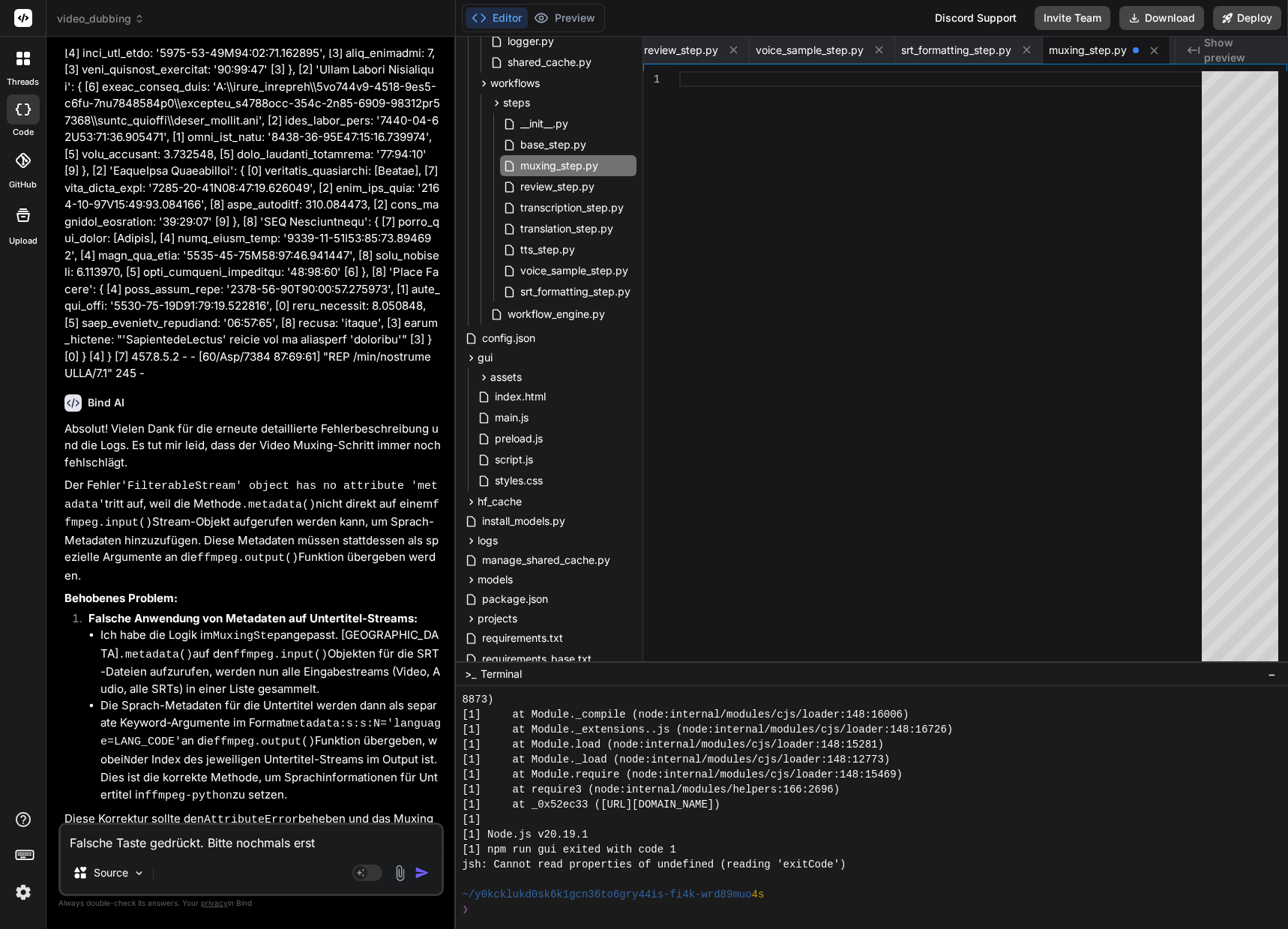
type textarea "x"
type textarea "Falsche Taste gedrückt. Bitte nochmals erstel"
type textarea "x"
type textarea "Falsche Taste gedrückt. Bitte nochmals erstell"
type textarea "x"
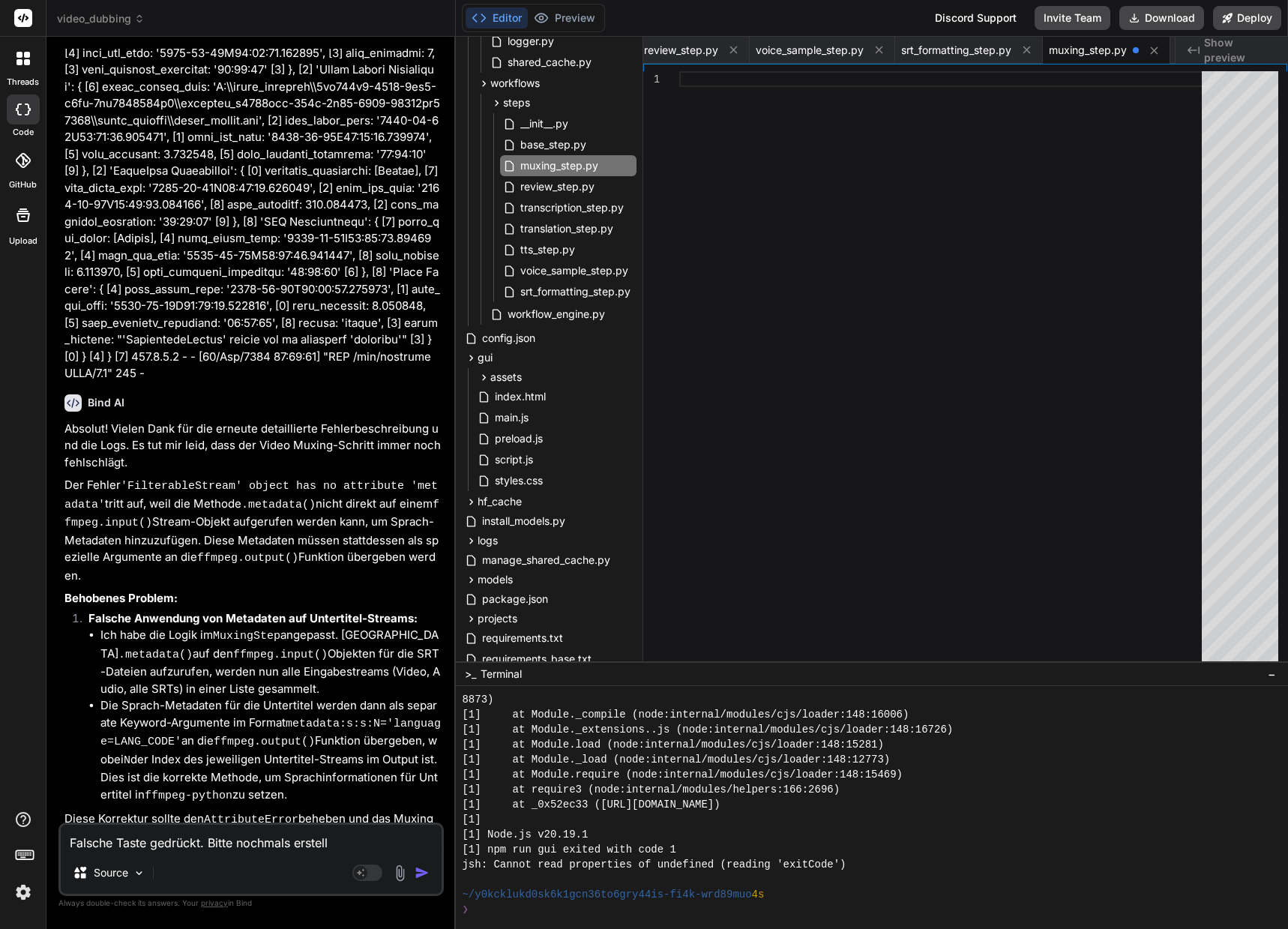
type textarea "Falsche Taste gedrückt. Bitte nochmals erstelle"
type textarea "x"
type textarea "Falsche Taste gedrückt. Bitte nochmals erstellen"
type textarea "x"
type textarea "Falsche Taste gedrückt. Bitte nochmals erstellen."
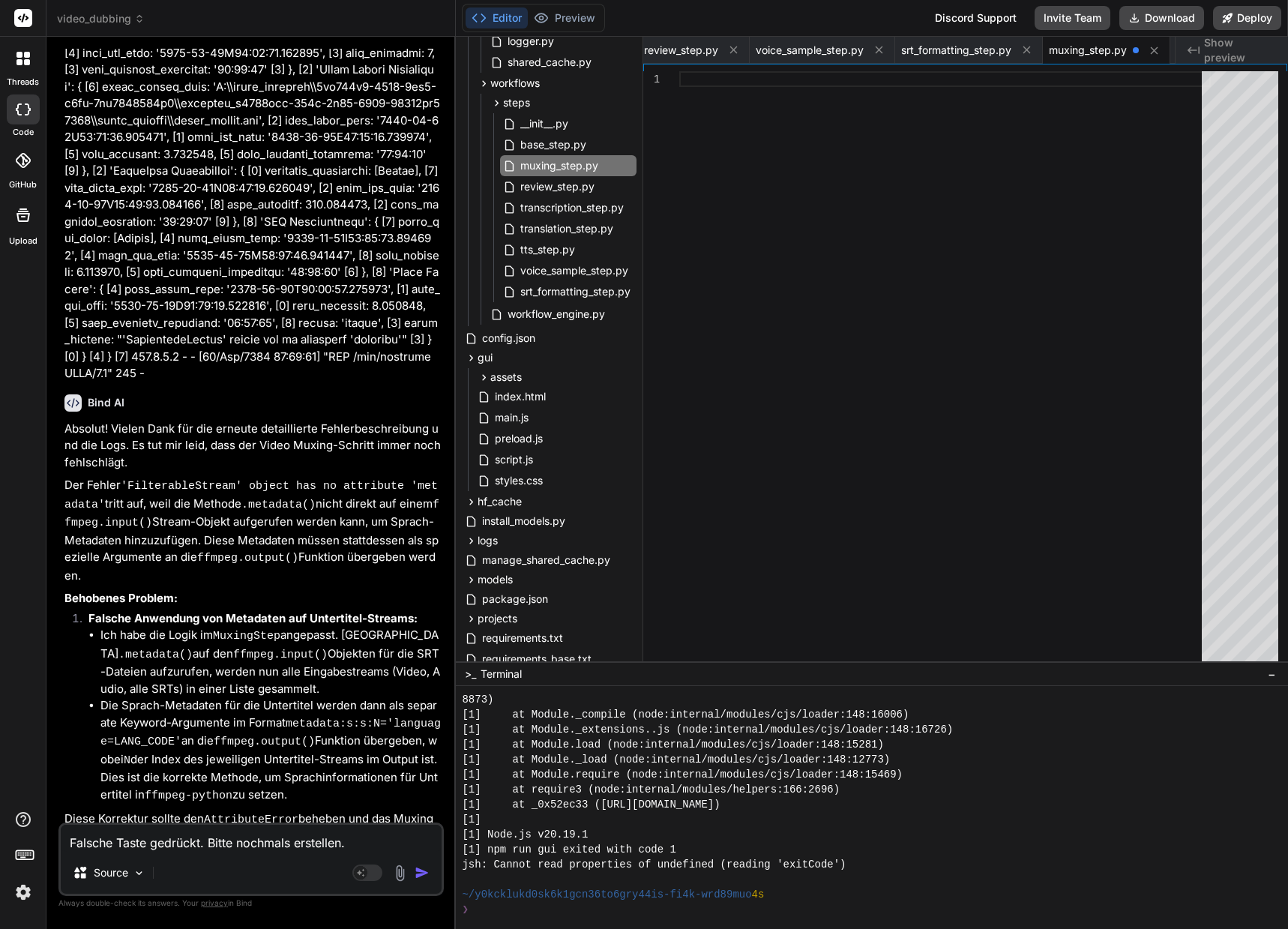
type textarea "x"
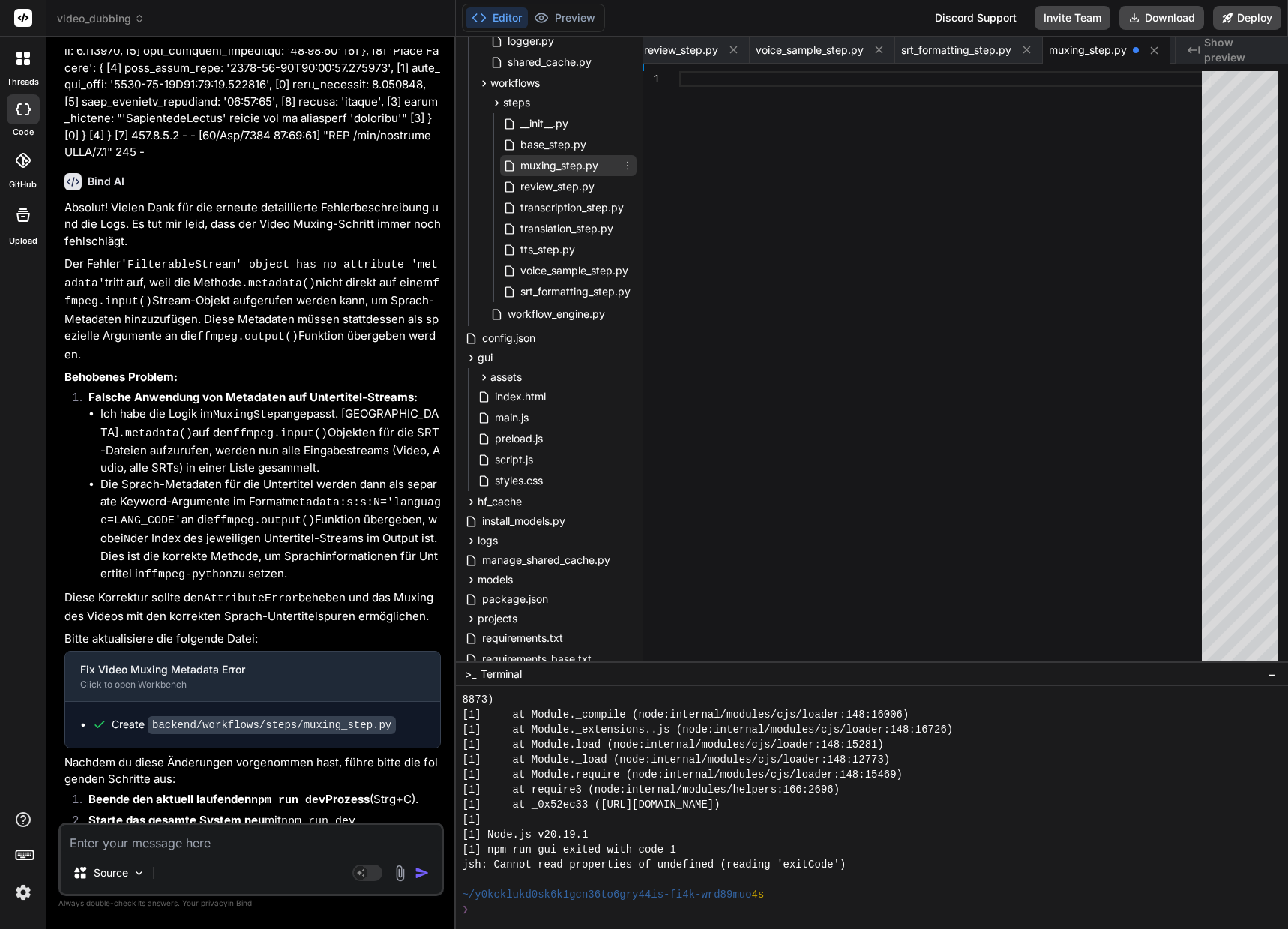
click at [580, 167] on span "muxing_step.py" at bounding box center [559, 165] width 81 height 18
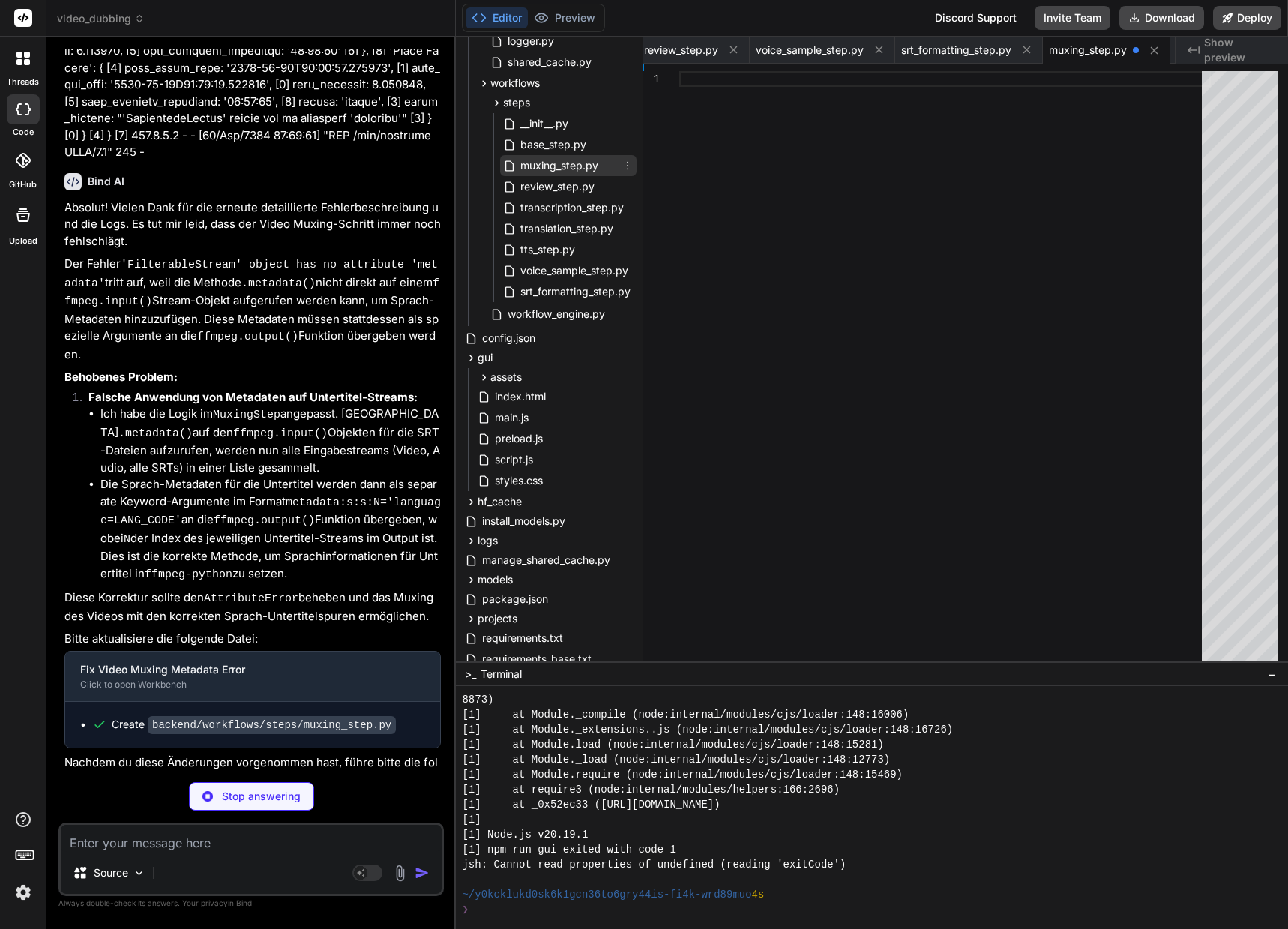
click at [628, 163] on icon at bounding box center [628, 166] width 12 height 12
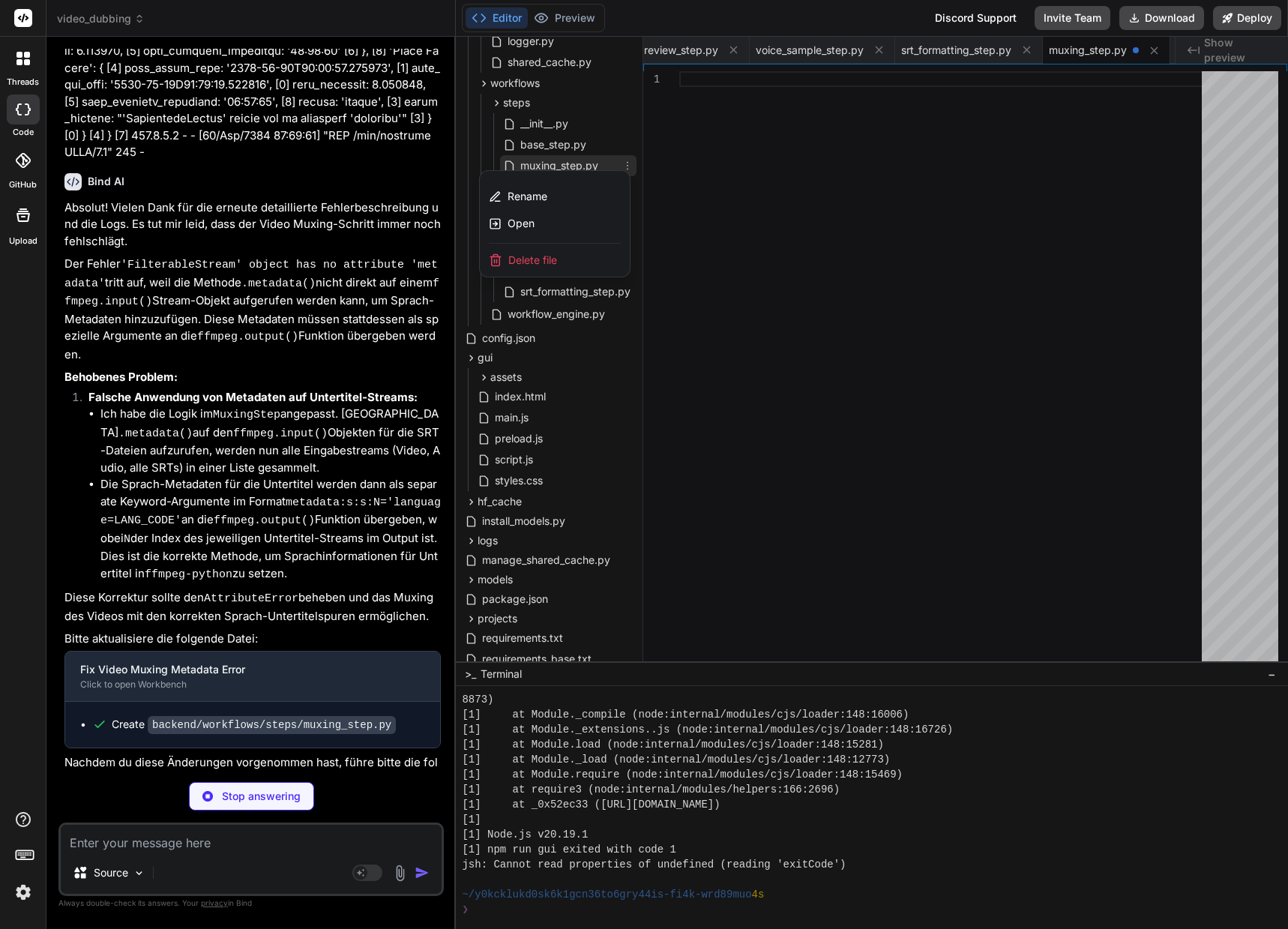
click at [628, 163] on div at bounding box center [871, 483] width 832 height 892
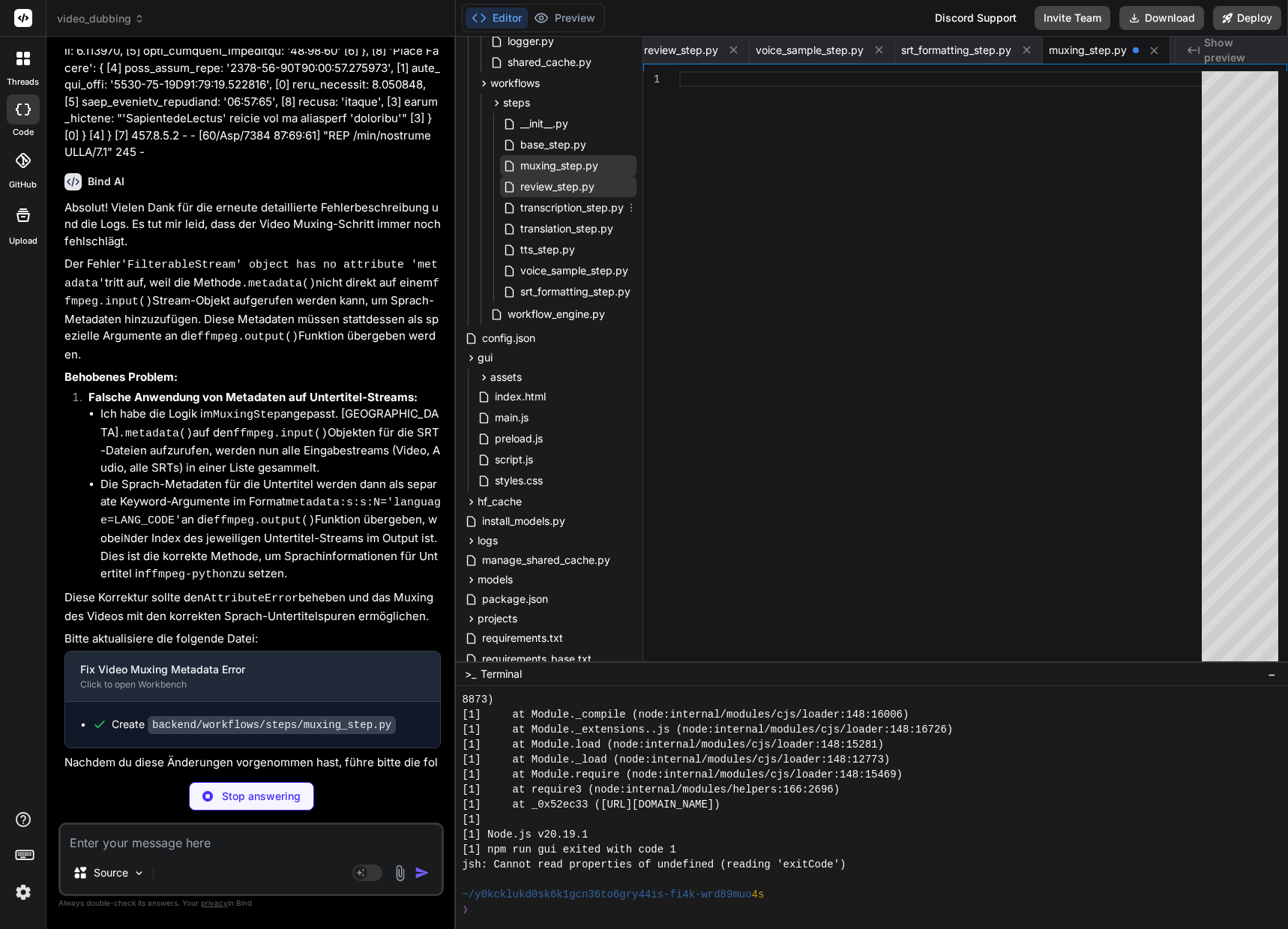
type textarea "x"
click at [578, 184] on span "review_step.py" at bounding box center [557, 187] width 77 height 18
type textarea "# 1. Exposing a UI for review # 2. Waiting for user input/confirmation # 3. Pot…"
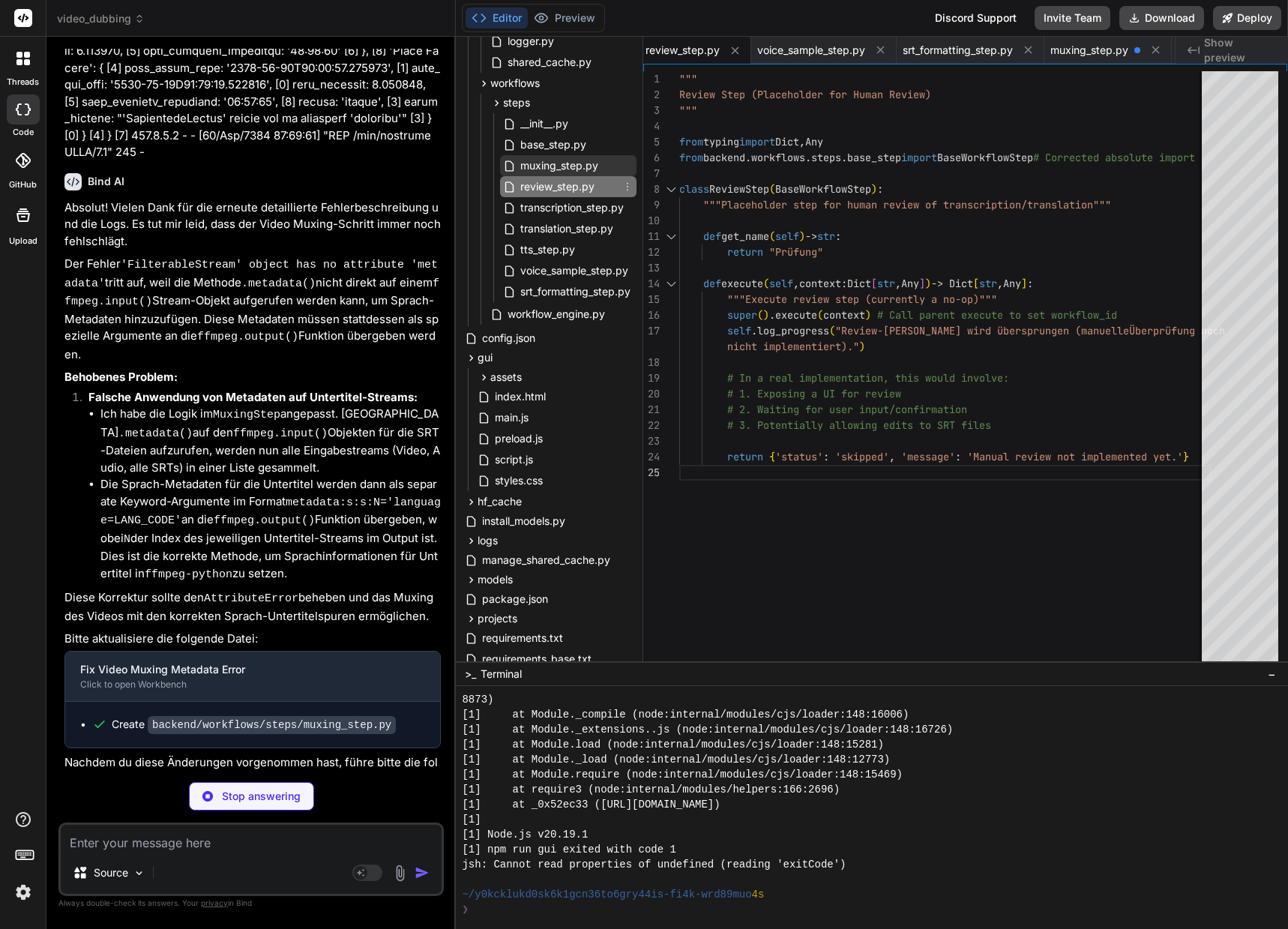
type textarea "x"
type textarea "self.logger.error(f"FFmpeg Muxing failed: {e.stderr.decode('utf-8')}") raise Ru…"
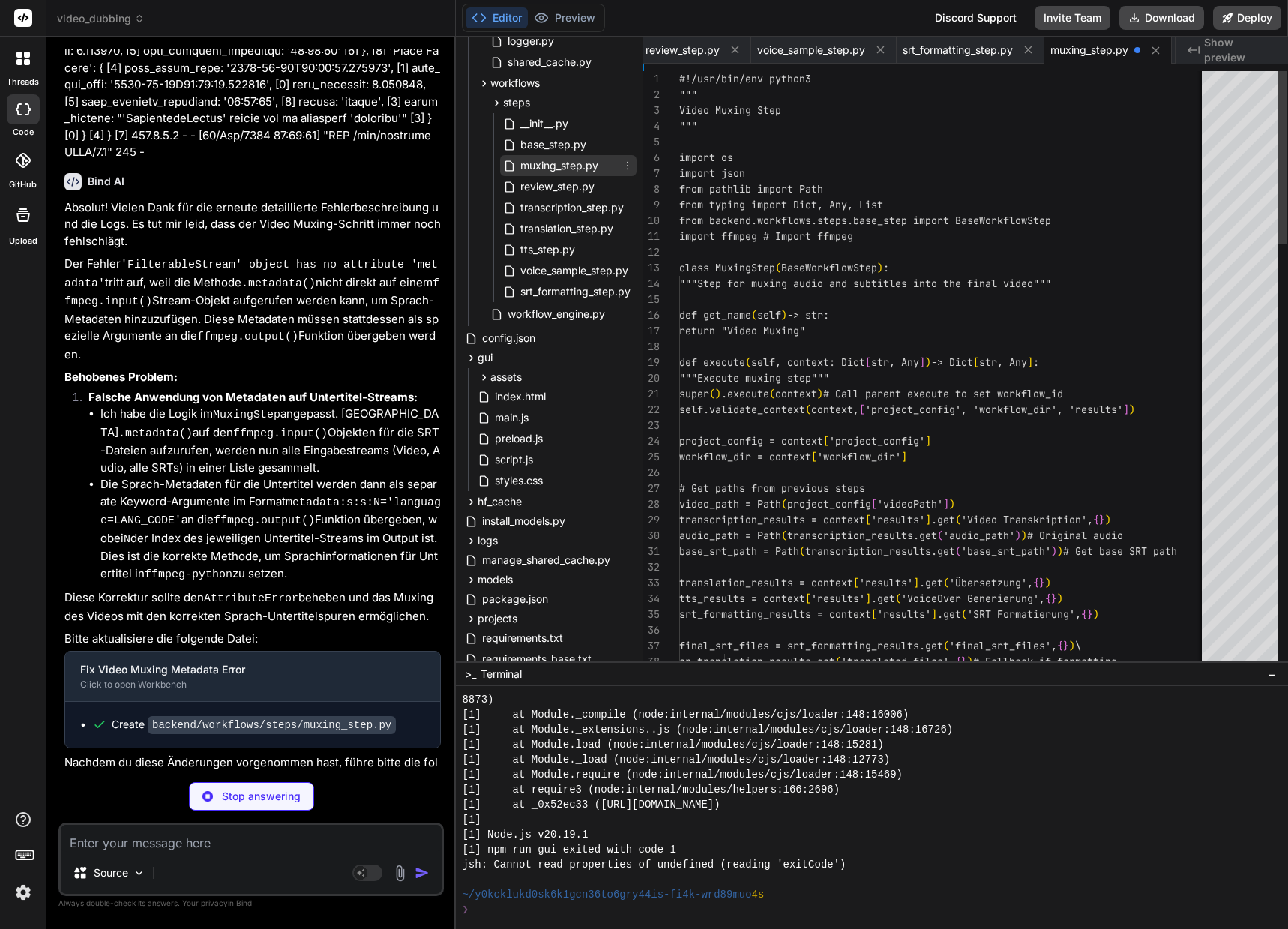
type textarea "x"
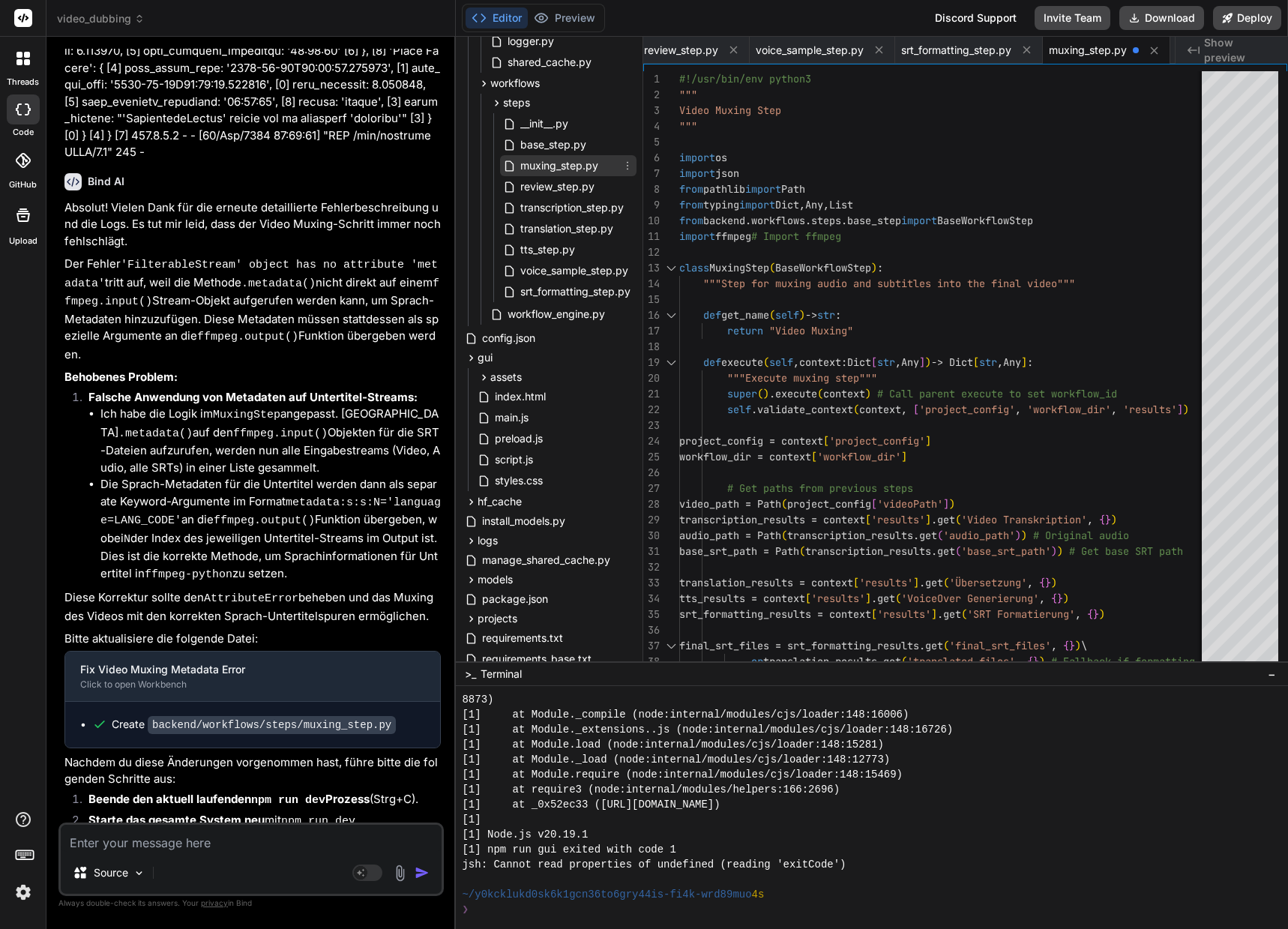
click at [585, 173] on span "muxing_step.py" at bounding box center [559, 165] width 81 height 18
click at [680, 82] on div "1 2 3 4 5 6 7 8 9 10 11 12 13 14 15 16 17 18 19 20 21 22 23 24 25 26 27 28 29 3…" at bounding box center [965, 375] width 644 height 609
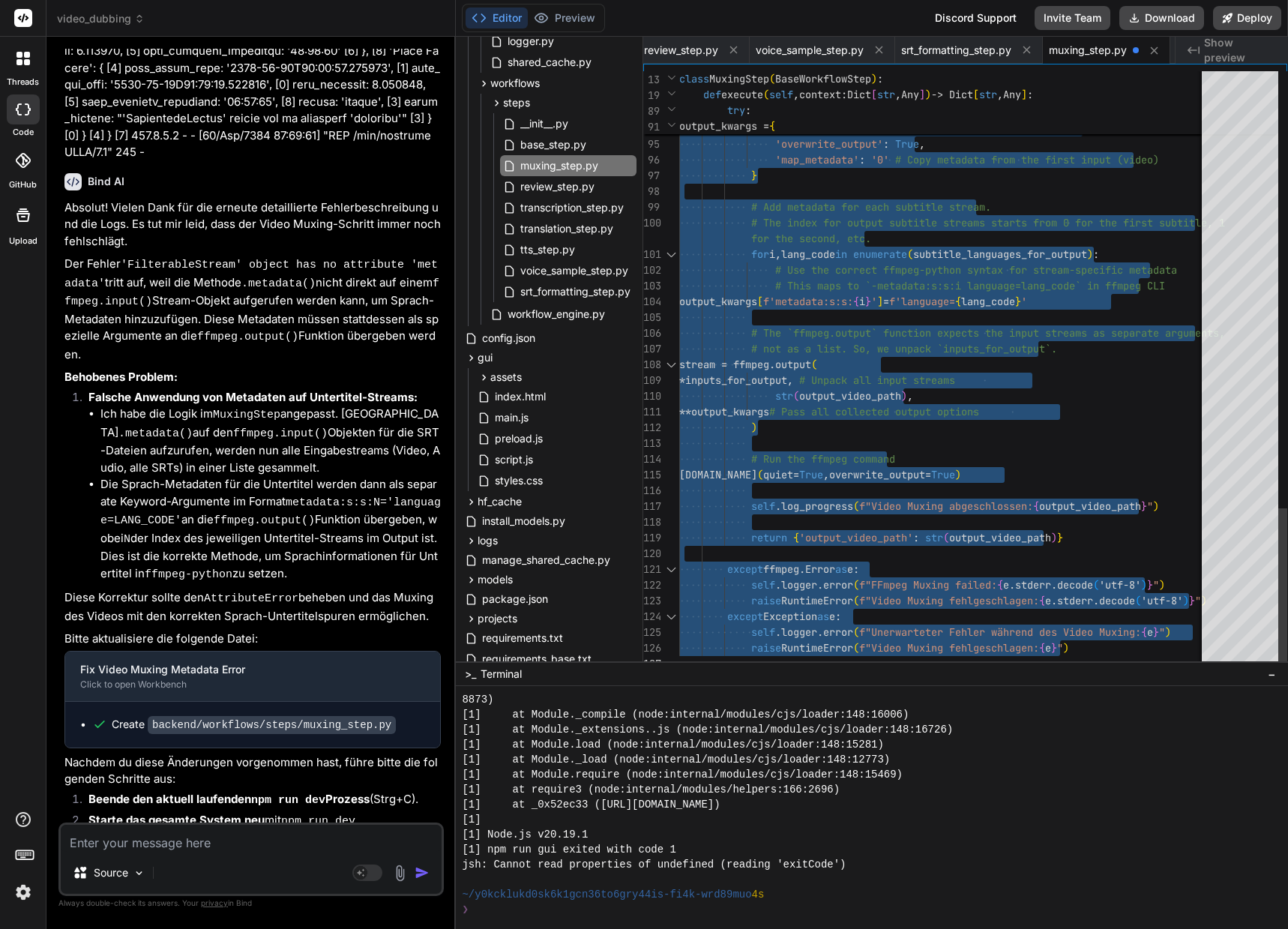
drag, startPoint x: 680, startPoint y: 76, endPoint x: 756, endPoint y: 819, distance: 746.9
type textarea "#!/usr/bin/env python3 """ Video Muxing Step """ import os import json from pat…"
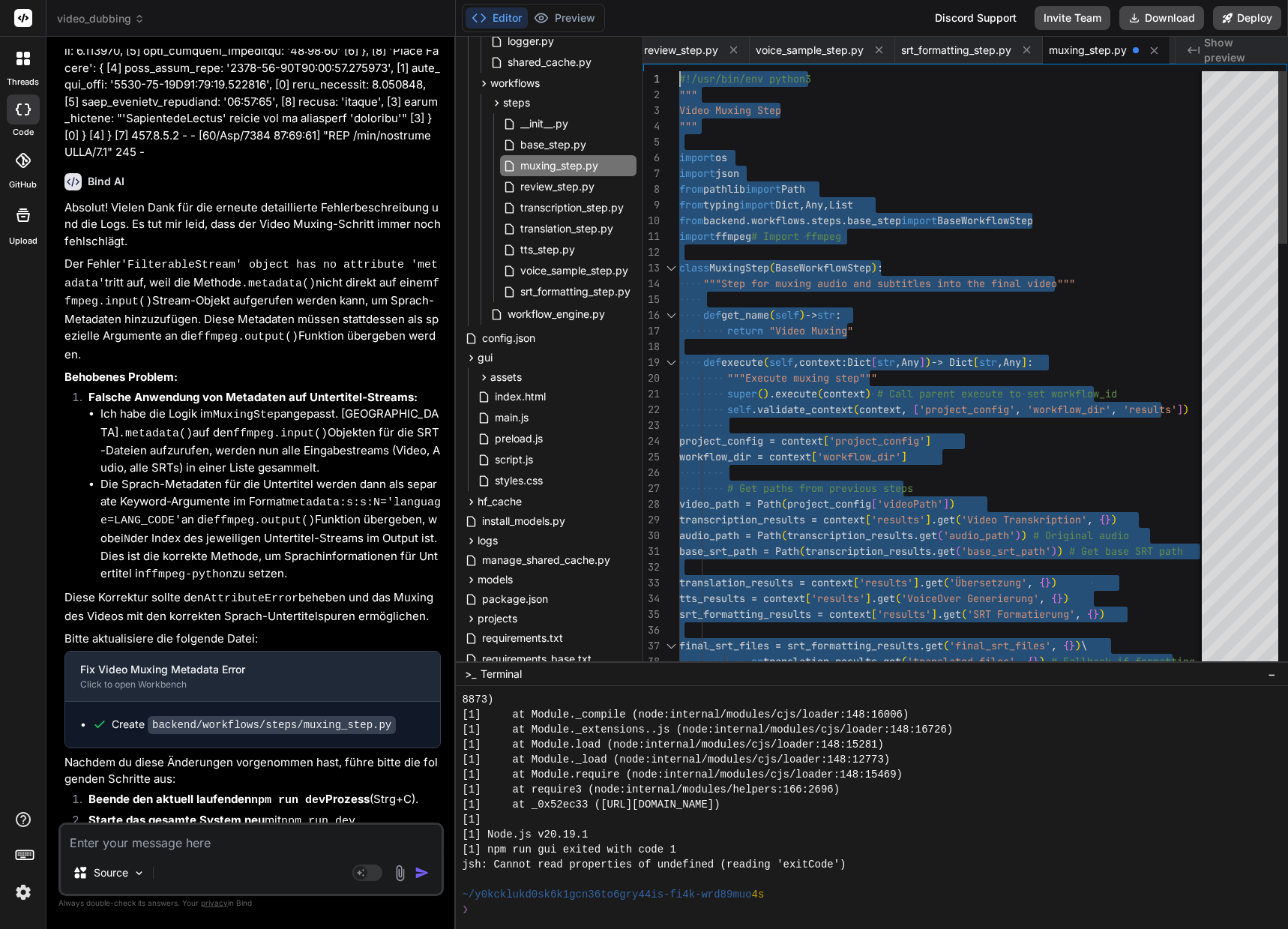
drag, startPoint x: 1021, startPoint y: 623, endPoint x: 551, endPoint y: -91, distance: 854.8
